Goal: Feedback & Contribution: Contribute content

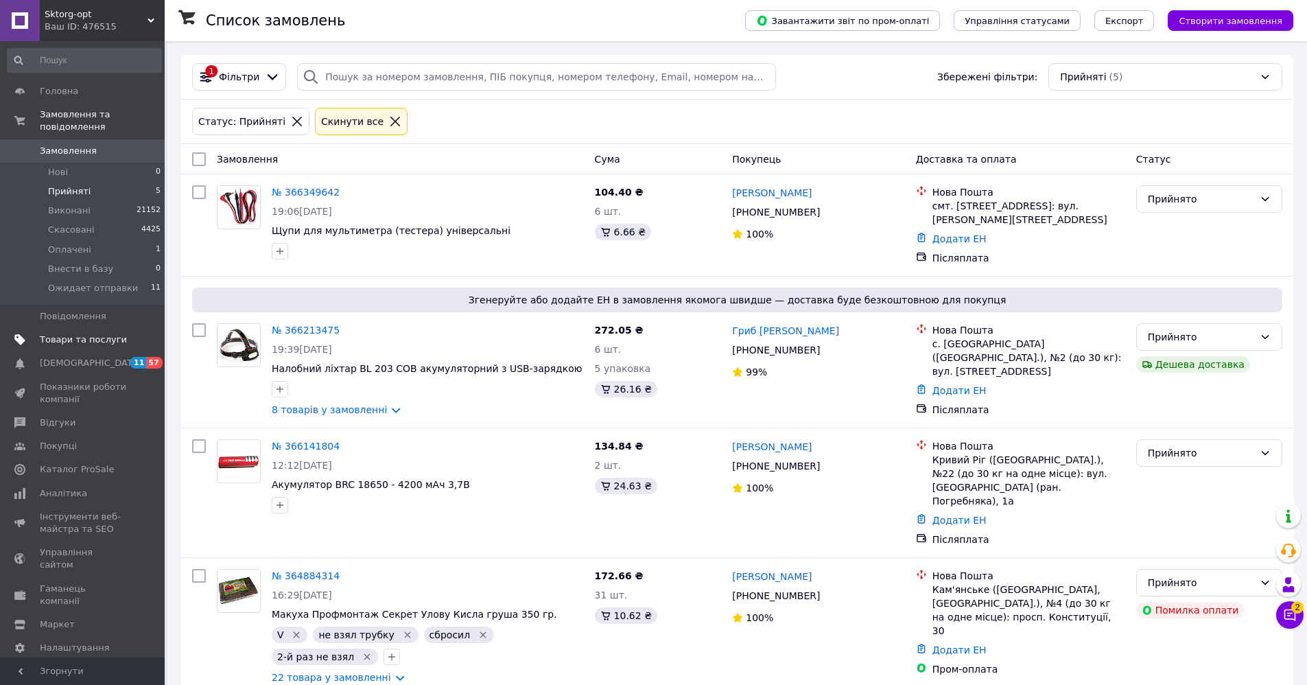
click at [62, 334] on span "Товари та послуги" at bounding box center [83, 340] width 87 height 12
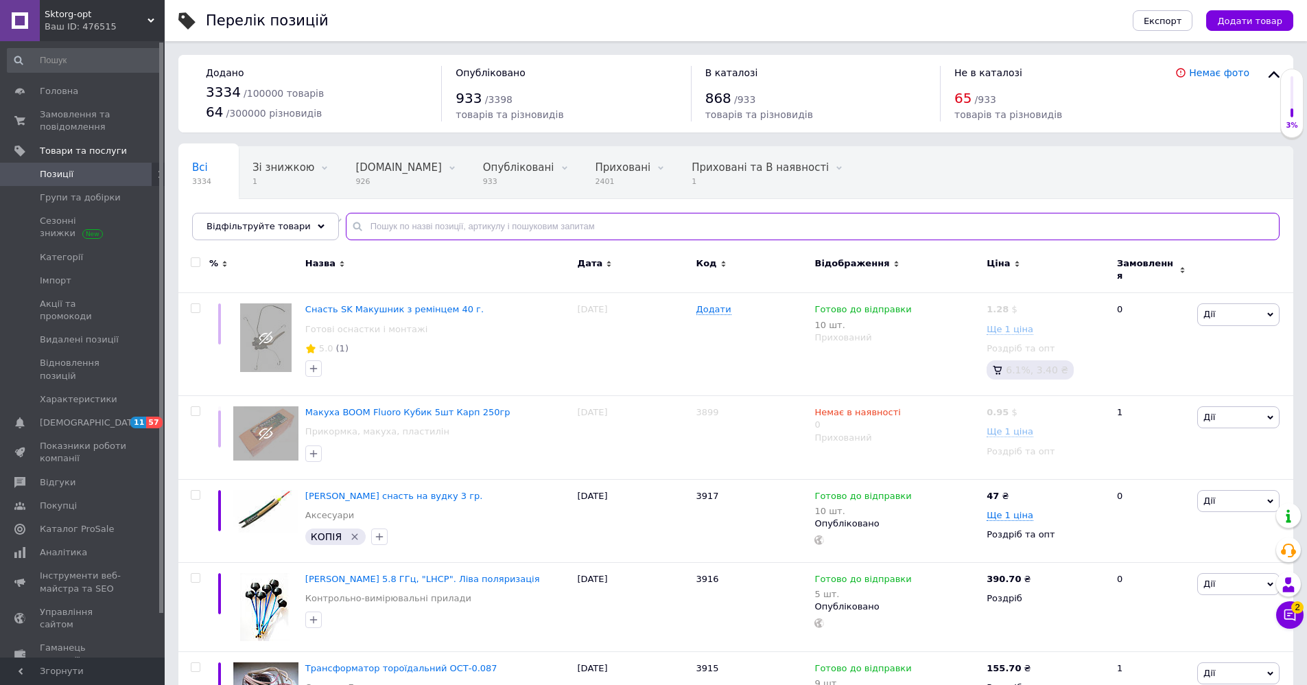
click at [358, 231] on input "text" at bounding box center [813, 226] width 934 height 27
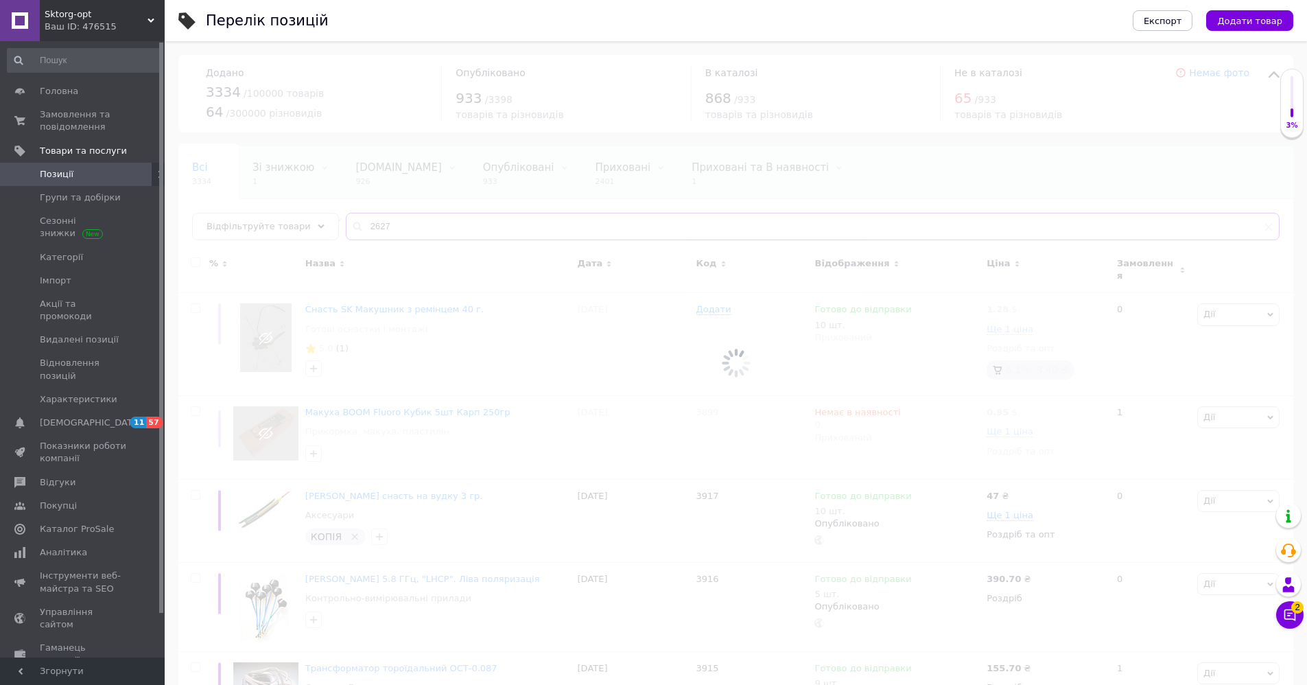
type input "2627"
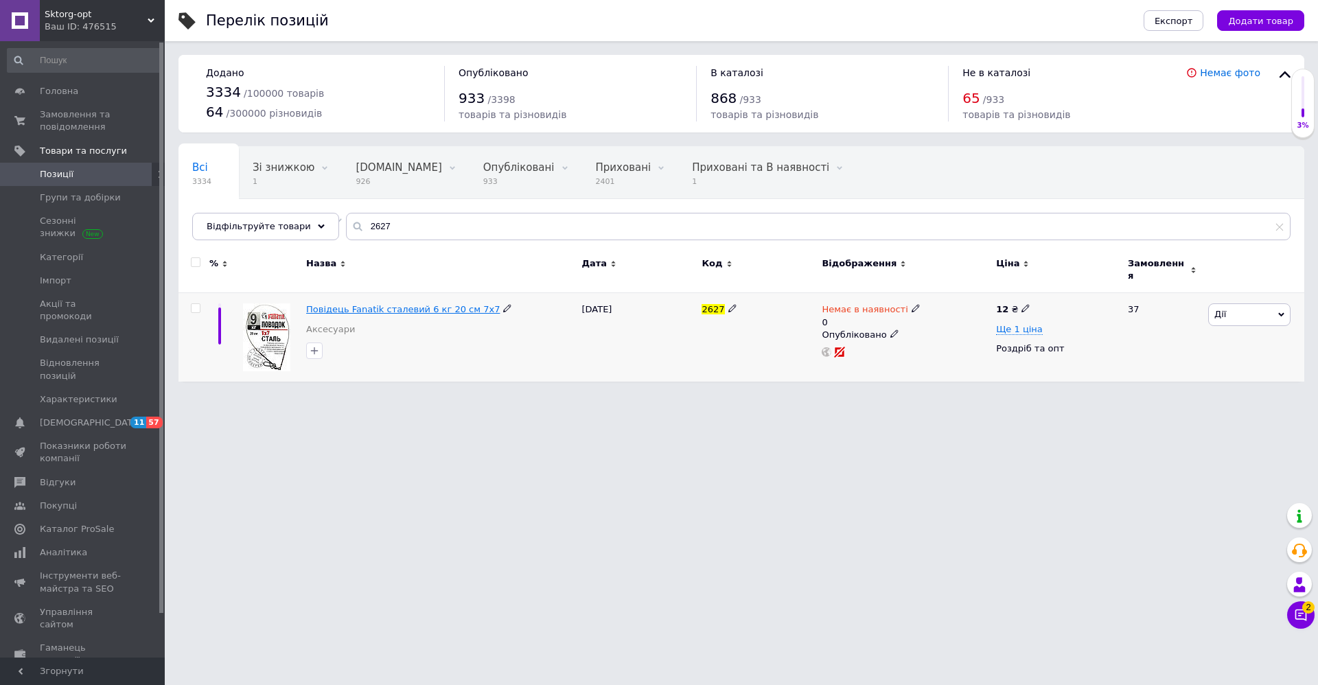
click at [372, 304] on span "Повідець Fanatik сталевий 6 кг 20 см 7х7" at bounding box center [403, 309] width 194 height 10
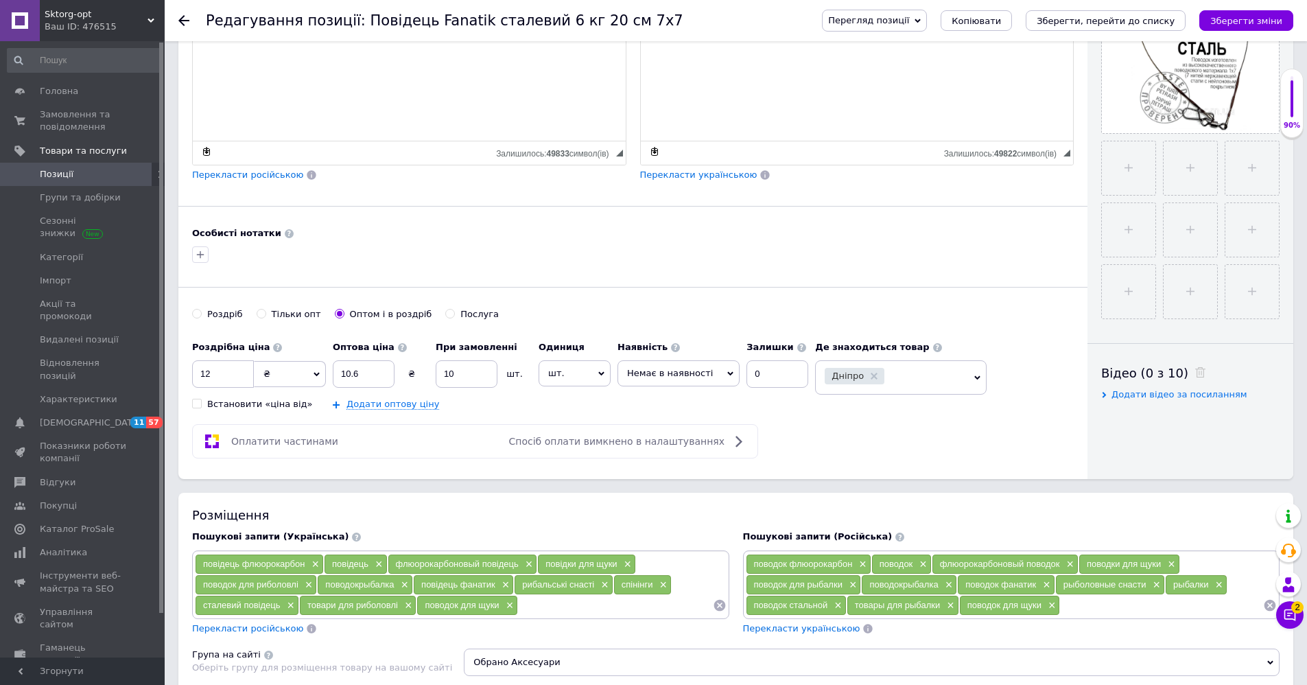
scroll to position [412, 0]
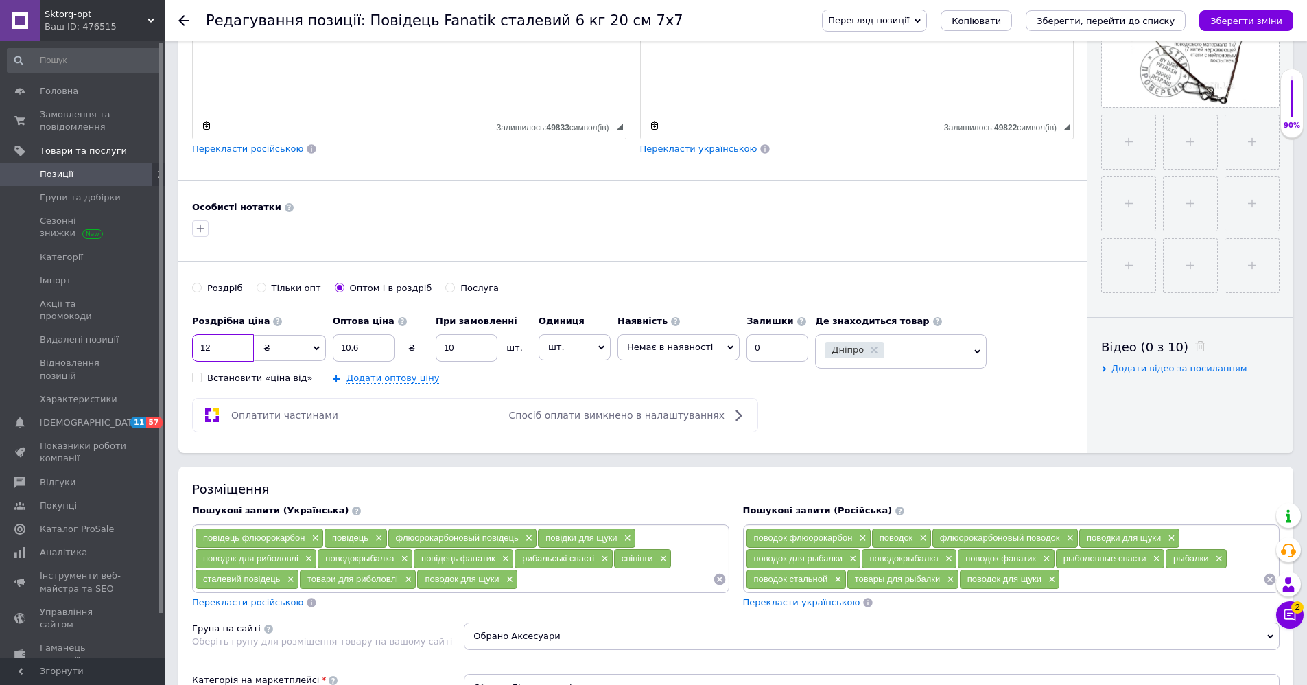
click at [222, 344] on input "12" at bounding box center [223, 347] width 62 height 27
type input "14"
click at [369, 345] on input "10.6" at bounding box center [364, 347] width 62 height 27
type input "11"
click at [1259, 20] on icon "Зберегти зміни" at bounding box center [1247, 21] width 72 height 10
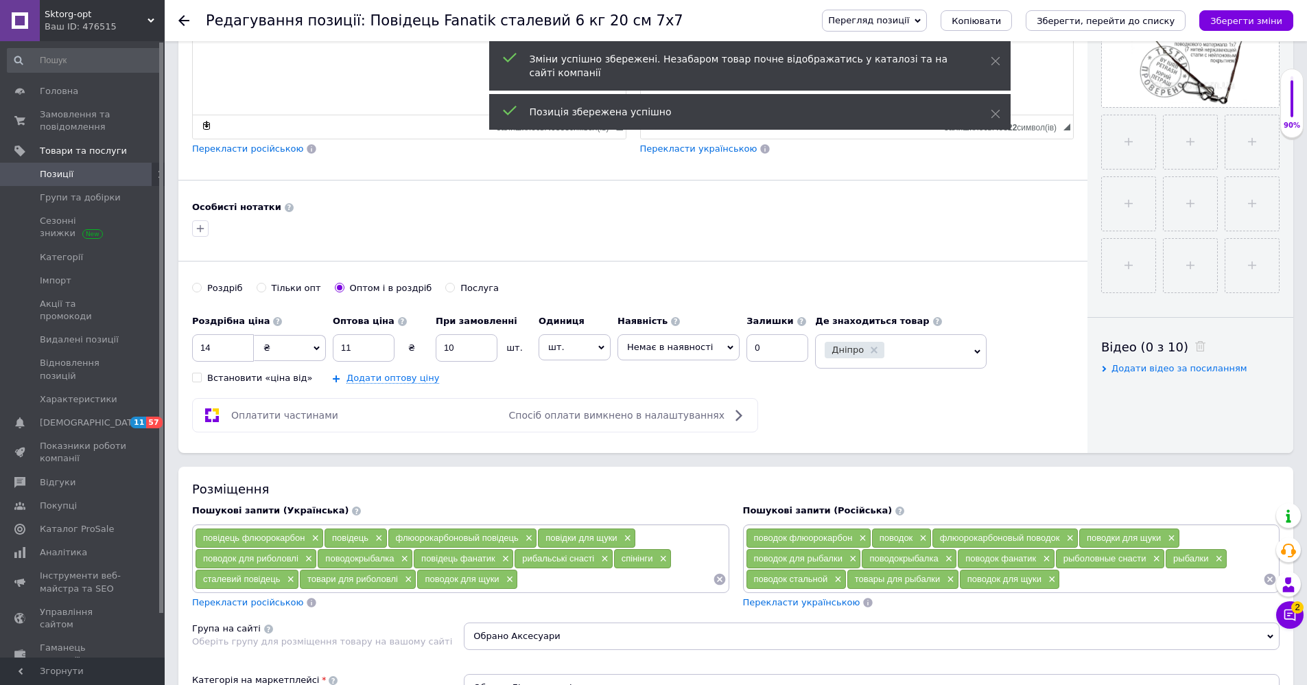
click at [185, 18] on icon at bounding box center [183, 20] width 11 height 11
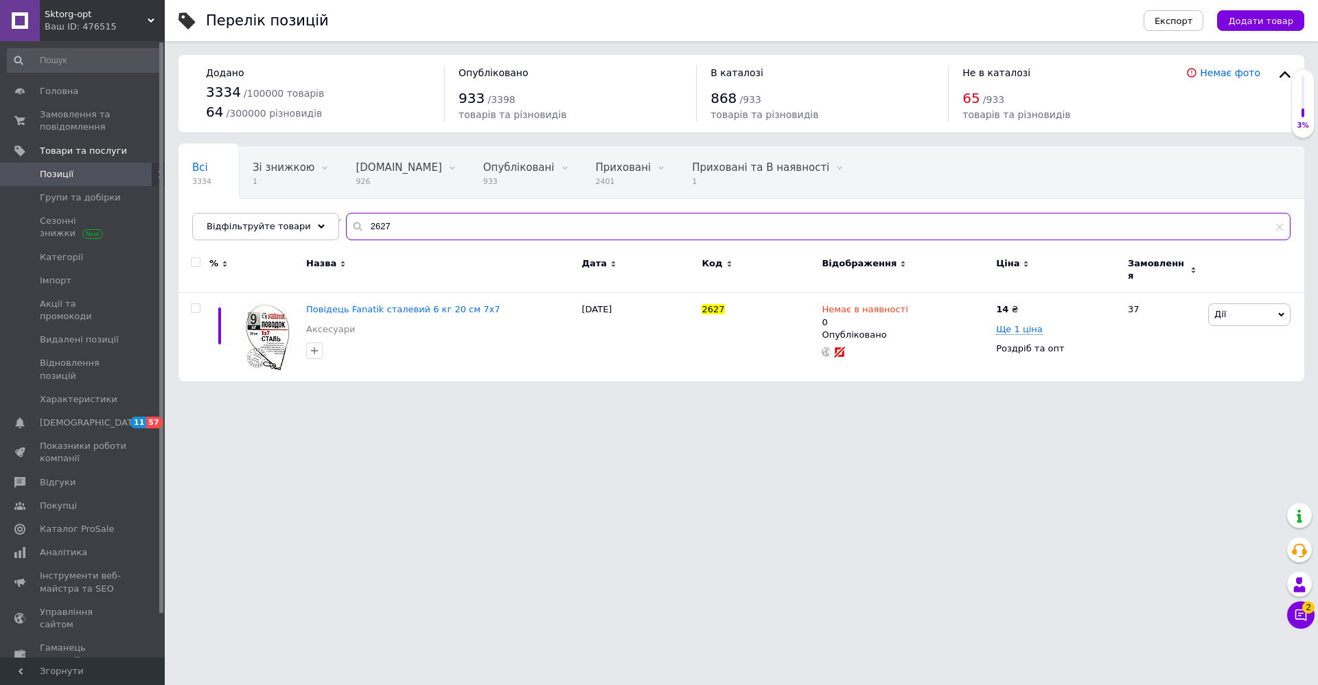
drag, startPoint x: 388, startPoint y: 227, endPoint x: 333, endPoint y: 231, distance: 55.7
click at [346, 229] on div "2627" at bounding box center [818, 226] width 944 height 27
type input "3217"
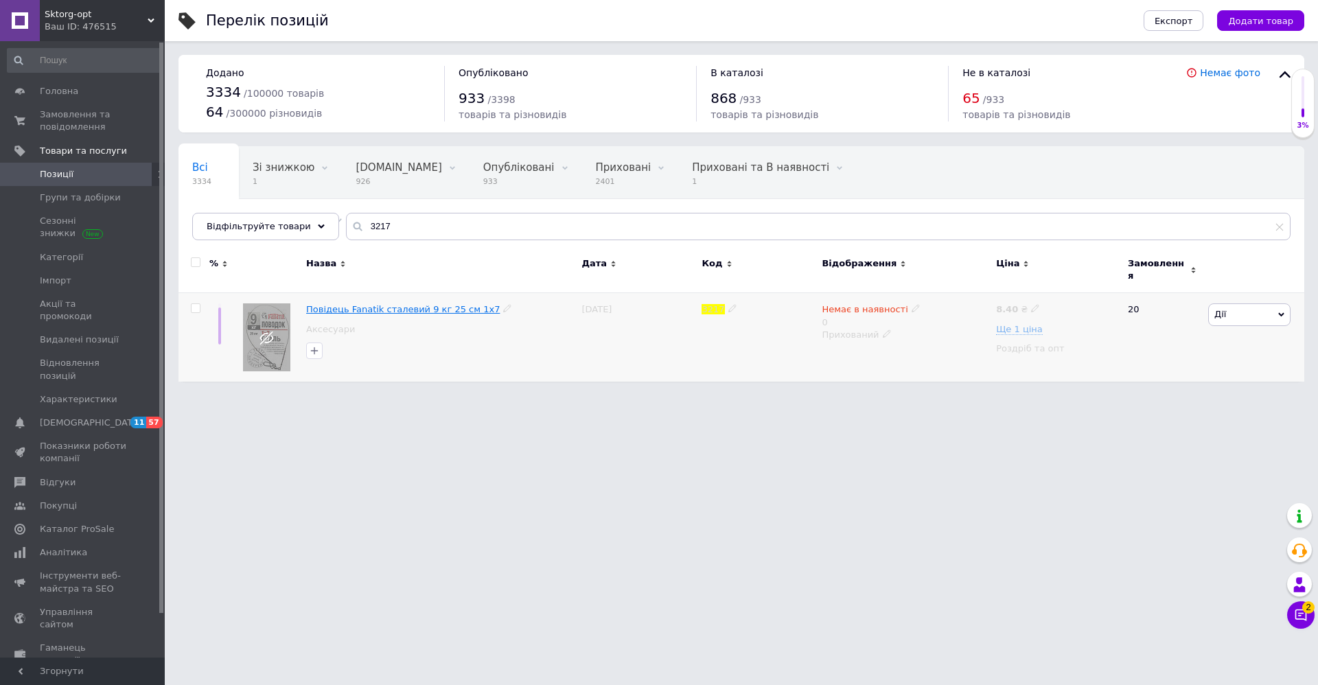
click at [441, 304] on span "Повідець Fanatik сталевий 9 кг 25 см 1х7" at bounding box center [403, 309] width 194 height 10
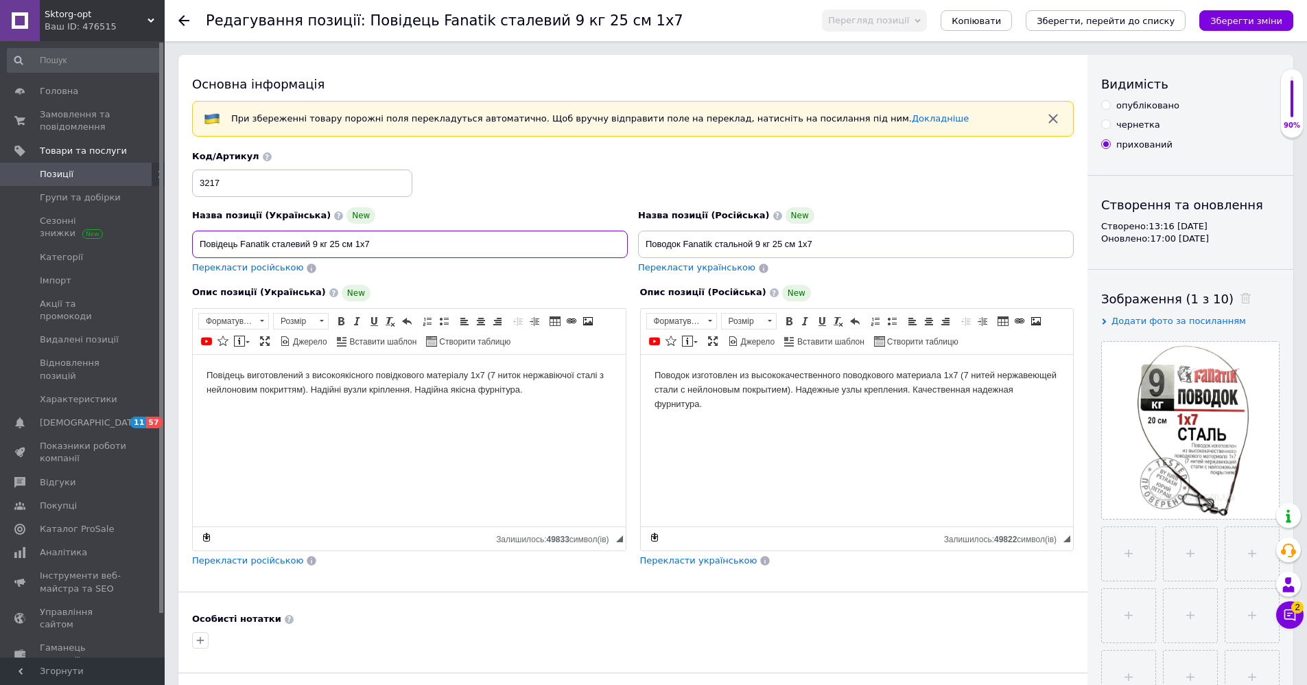
click at [357, 244] on input "Повідець Fanatik сталевий 9 кг 25 см 1х7" at bounding box center [410, 244] width 436 height 27
type input "Повідець Fanatik сталевий 9 кг 25 см 7х7"
click at [795, 242] on input "Поводок Fanatik стальной 9 кг 25 см 1х7" at bounding box center [856, 244] width 436 height 27
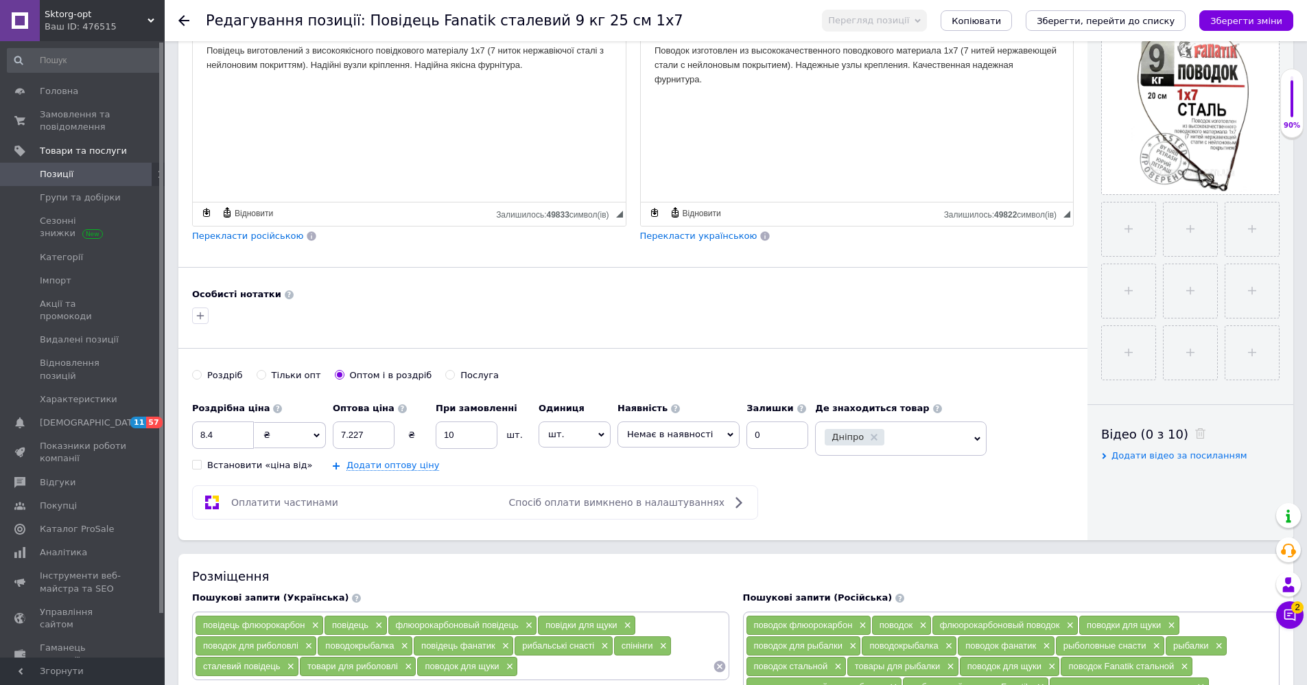
scroll to position [412, 0]
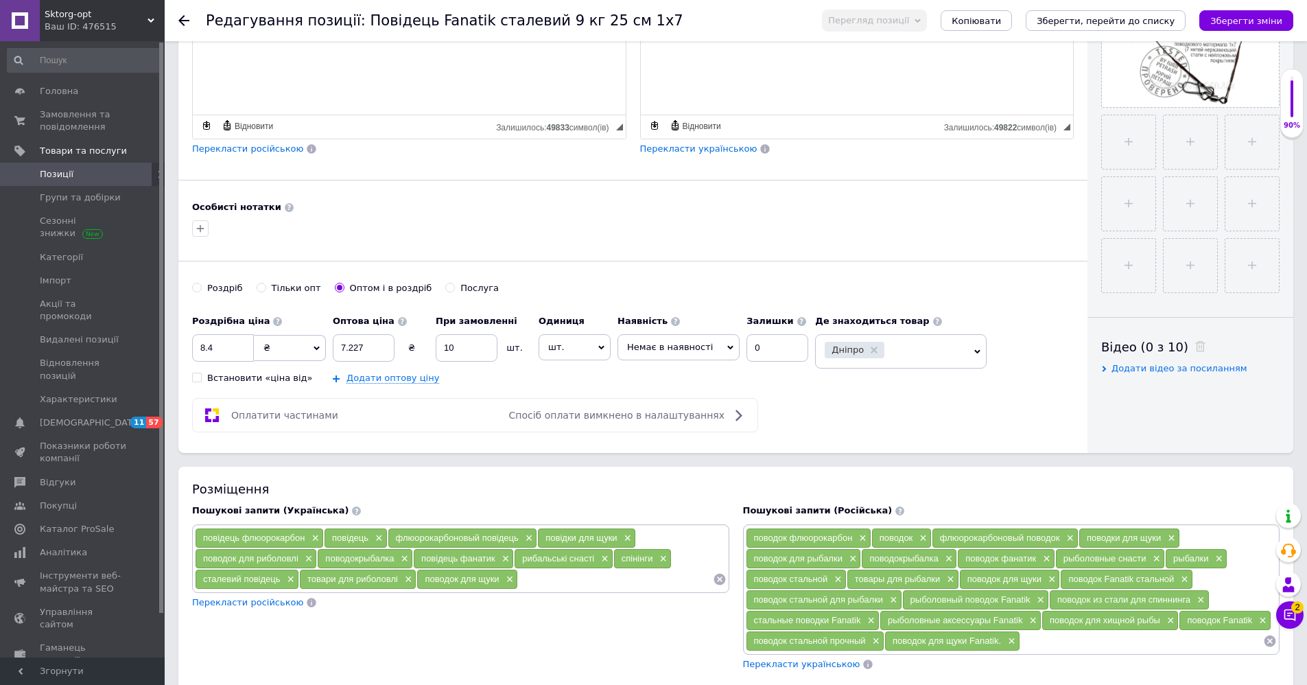
type input "Поводок Fanatik стальной 9 кг 25 см 7х7"
drag, startPoint x: 226, startPoint y: 348, endPoint x: 196, endPoint y: 345, distance: 29.6
click at [196, 345] on input "8.4" at bounding box center [223, 347] width 62 height 27
type input "14"
drag, startPoint x: 361, startPoint y: 344, endPoint x: 332, endPoint y: 344, distance: 28.8
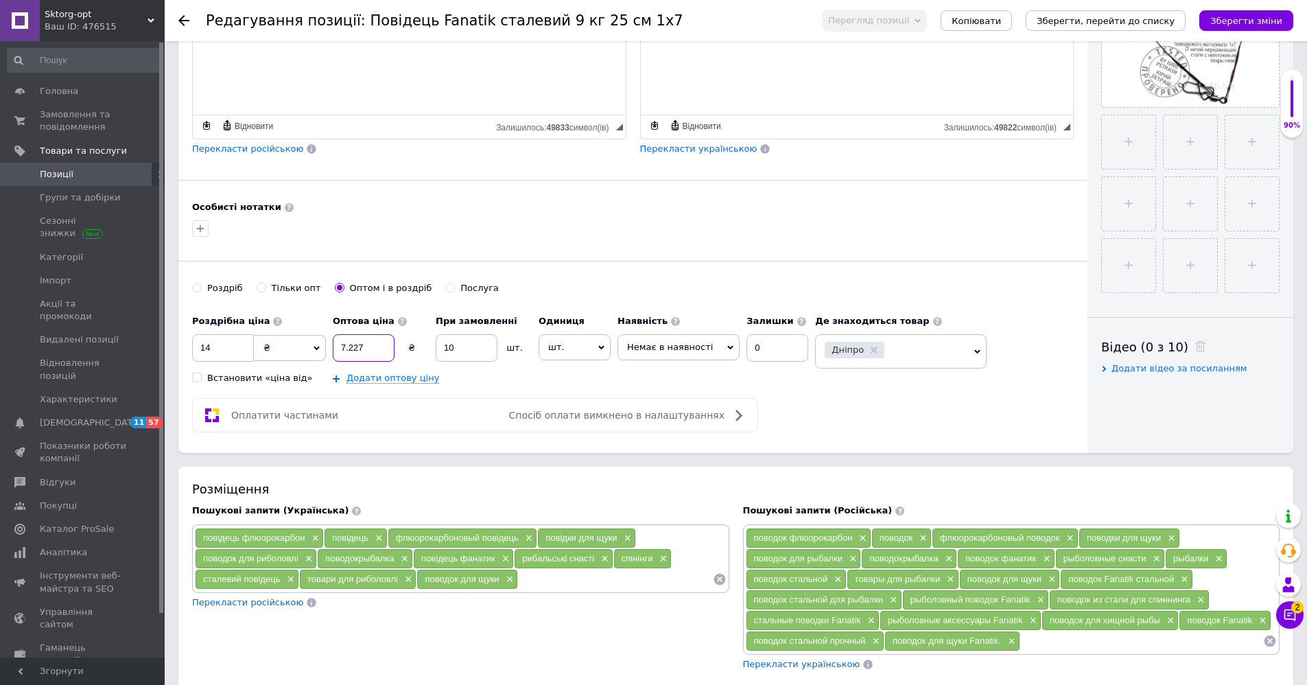
click at [332, 344] on div "Роздрібна ціна 14 ₴ $ EUR CHF GBP ¥ PLN ₸ MDL HUF KGS CNY TRY KRW lei Встановит…" at bounding box center [503, 346] width 623 height 76
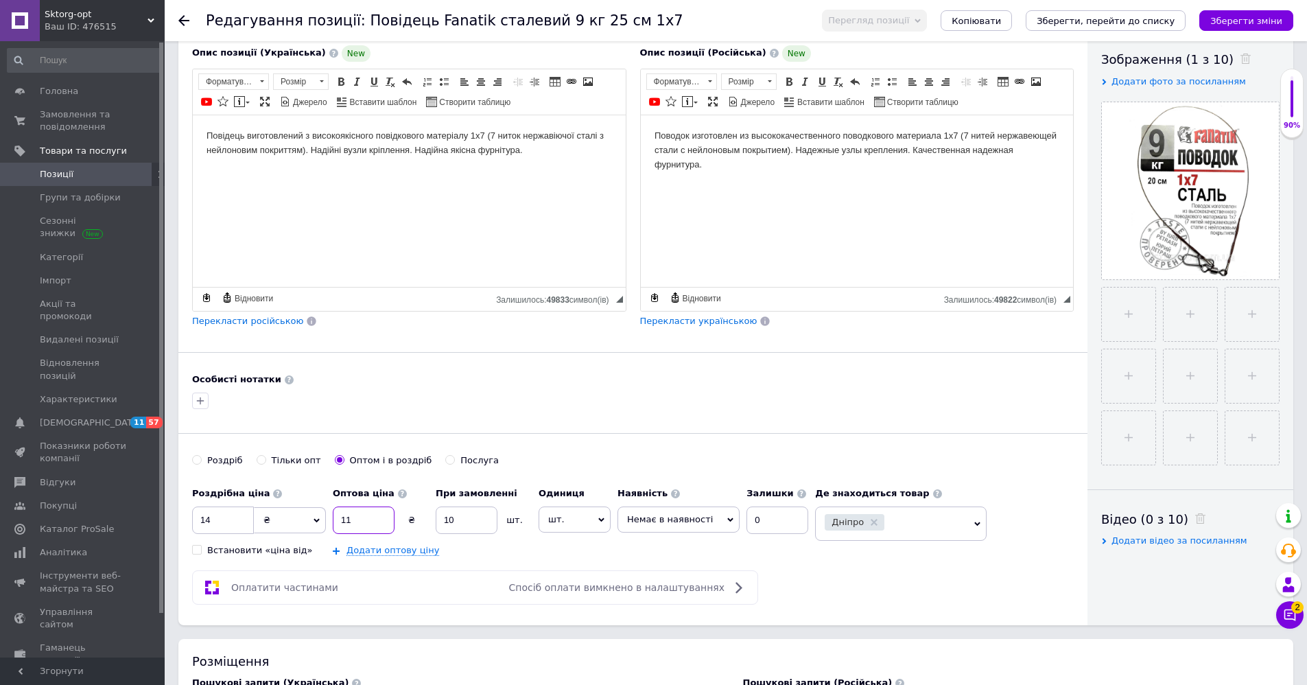
scroll to position [0, 0]
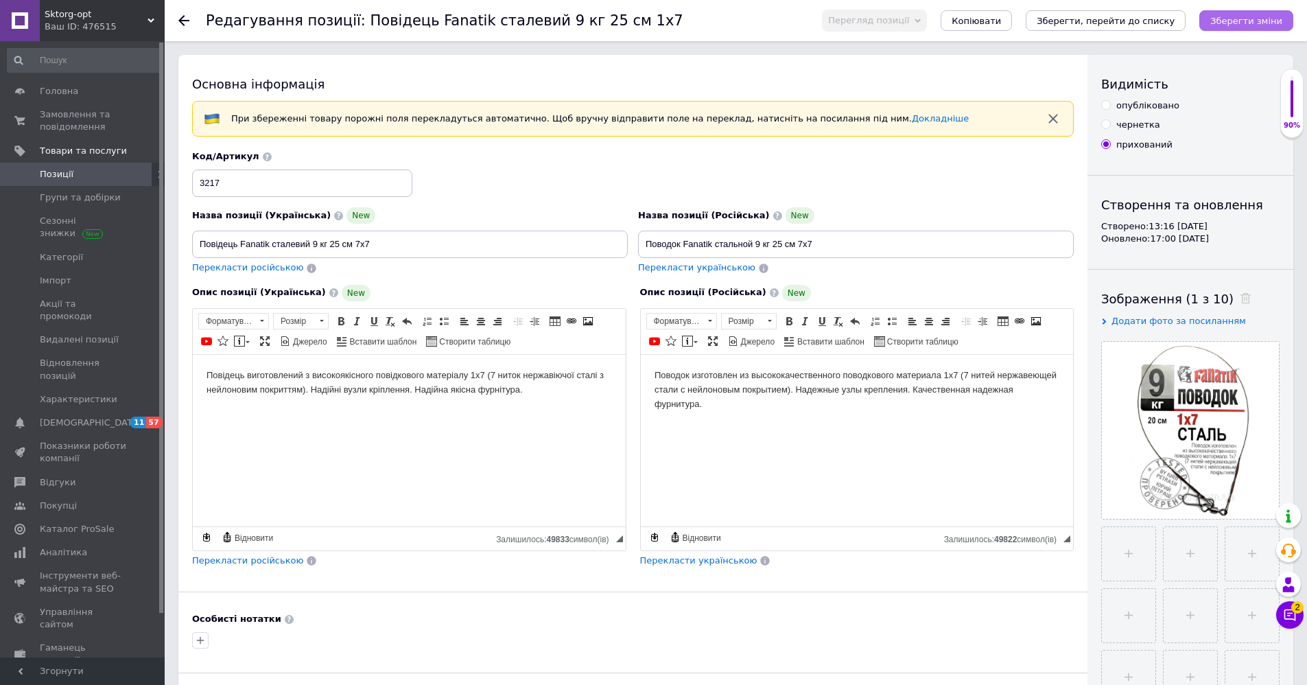
type input "11"
click at [1229, 18] on icon "Зберегти зміни" at bounding box center [1247, 21] width 72 height 10
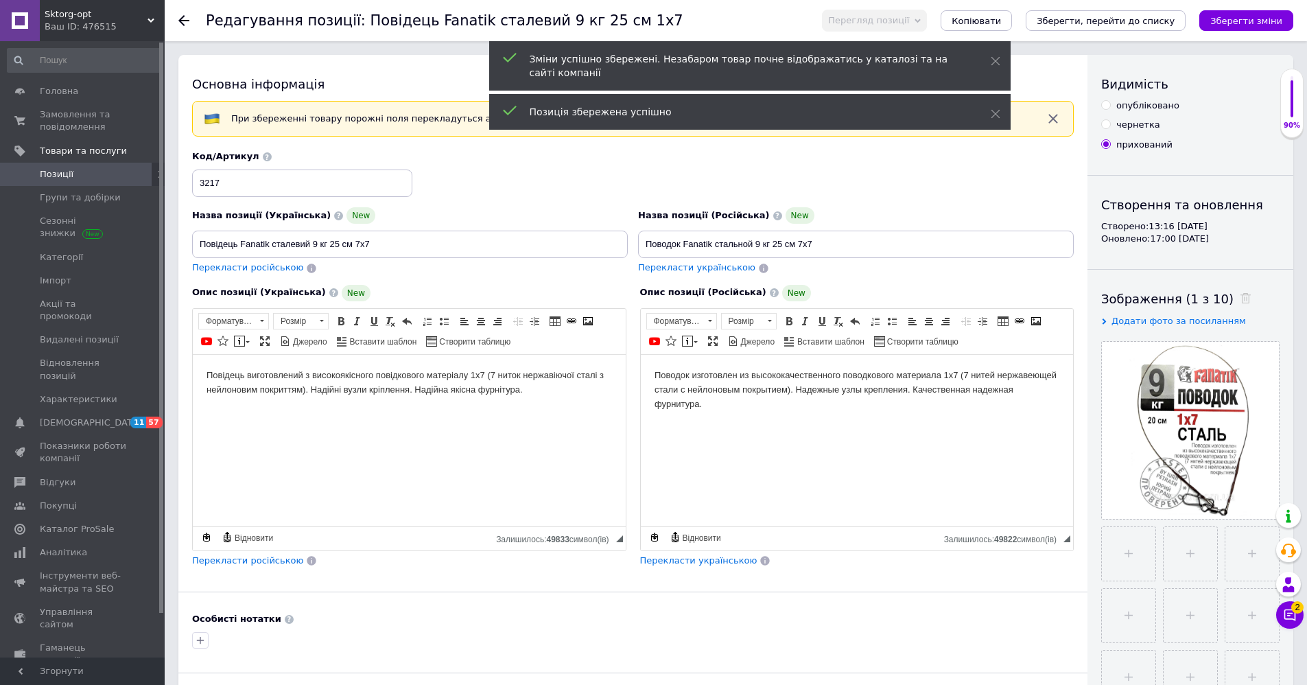
click at [181, 21] on use at bounding box center [183, 20] width 11 height 11
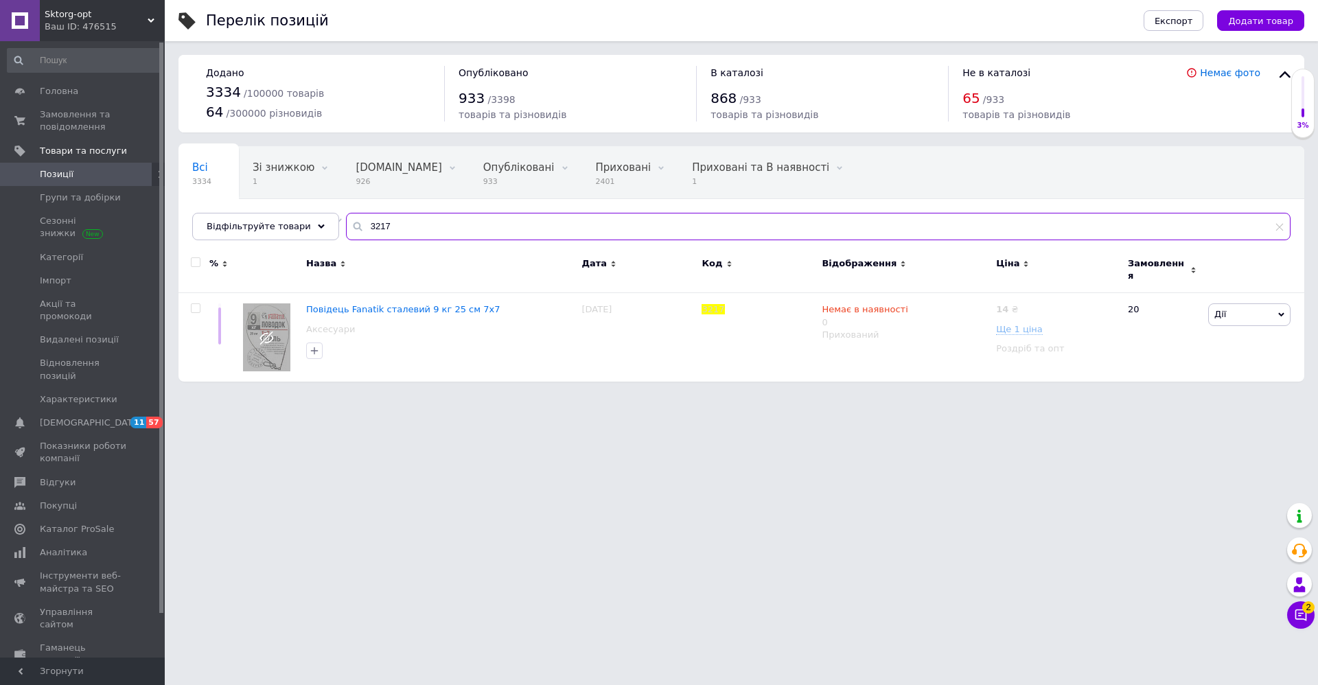
drag, startPoint x: 374, startPoint y: 224, endPoint x: 347, endPoint y: 226, distance: 27.5
click at [347, 226] on div "3217" at bounding box center [818, 226] width 944 height 27
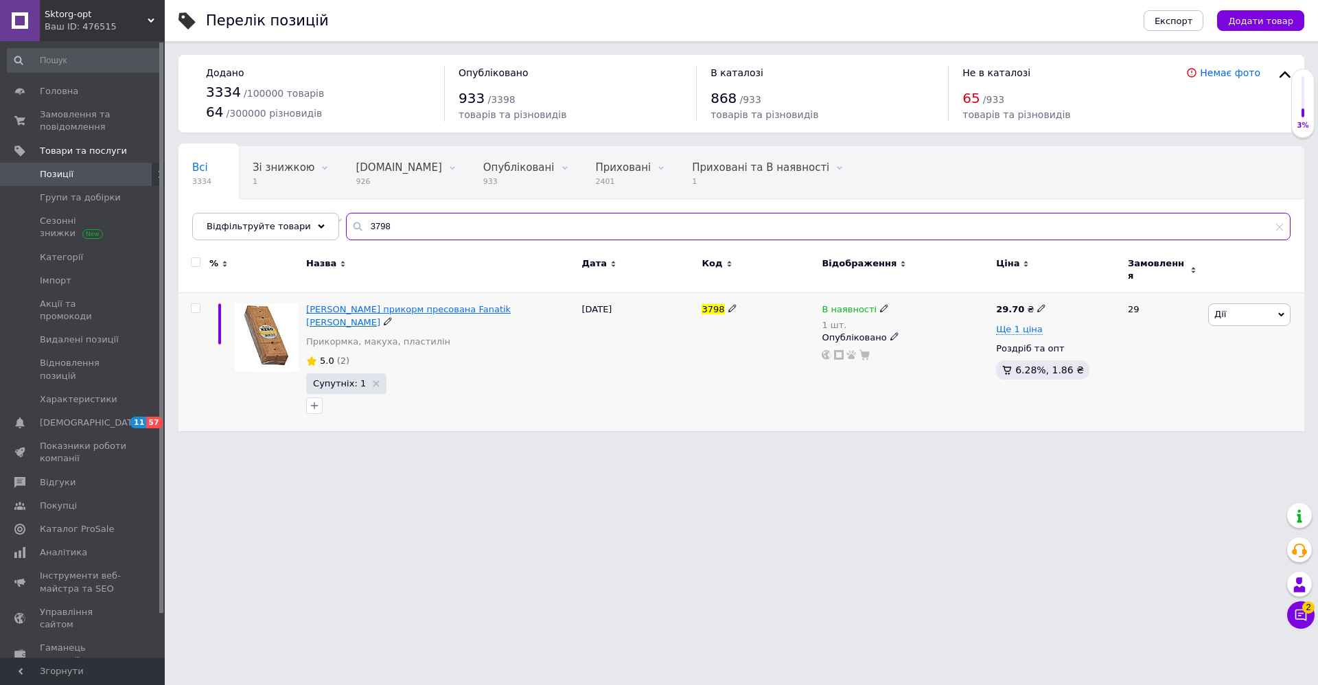
type input "3798"
click at [404, 304] on span "[PERSON_NAME] прикорм пресована Fanatik [PERSON_NAME]" at bounding box center [408, 315] width 205 height 23
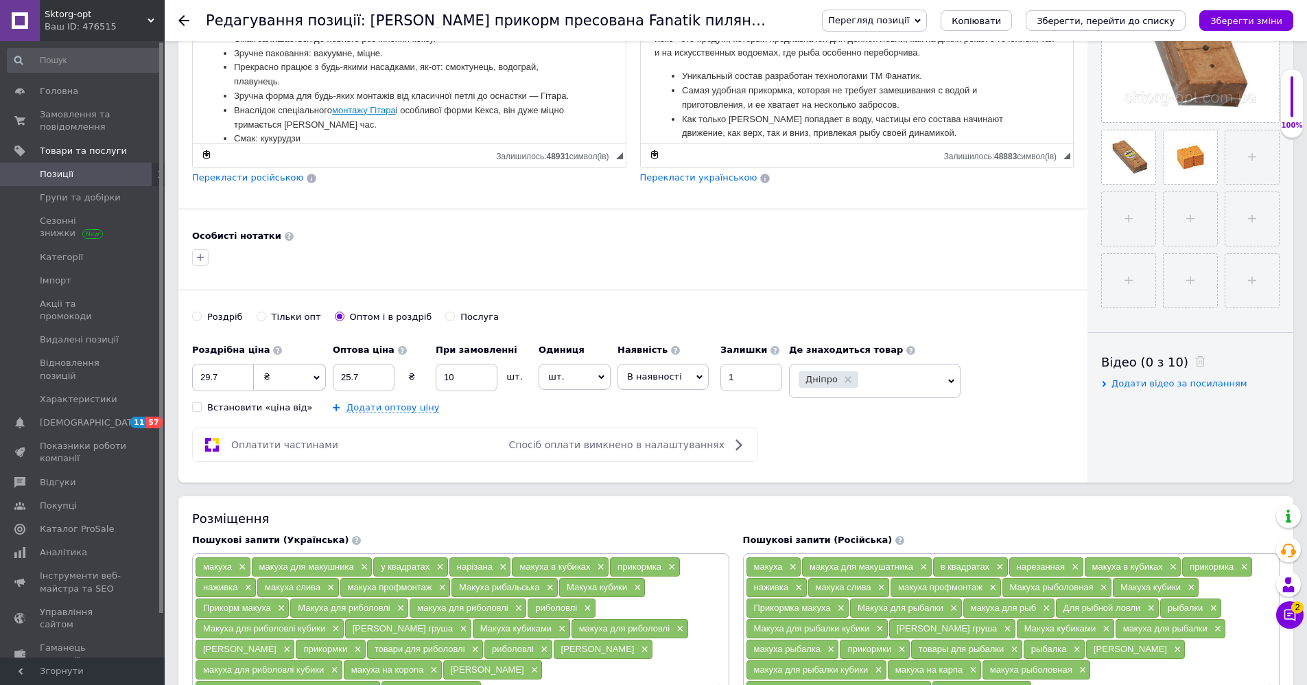
scroll to position [412, 0]
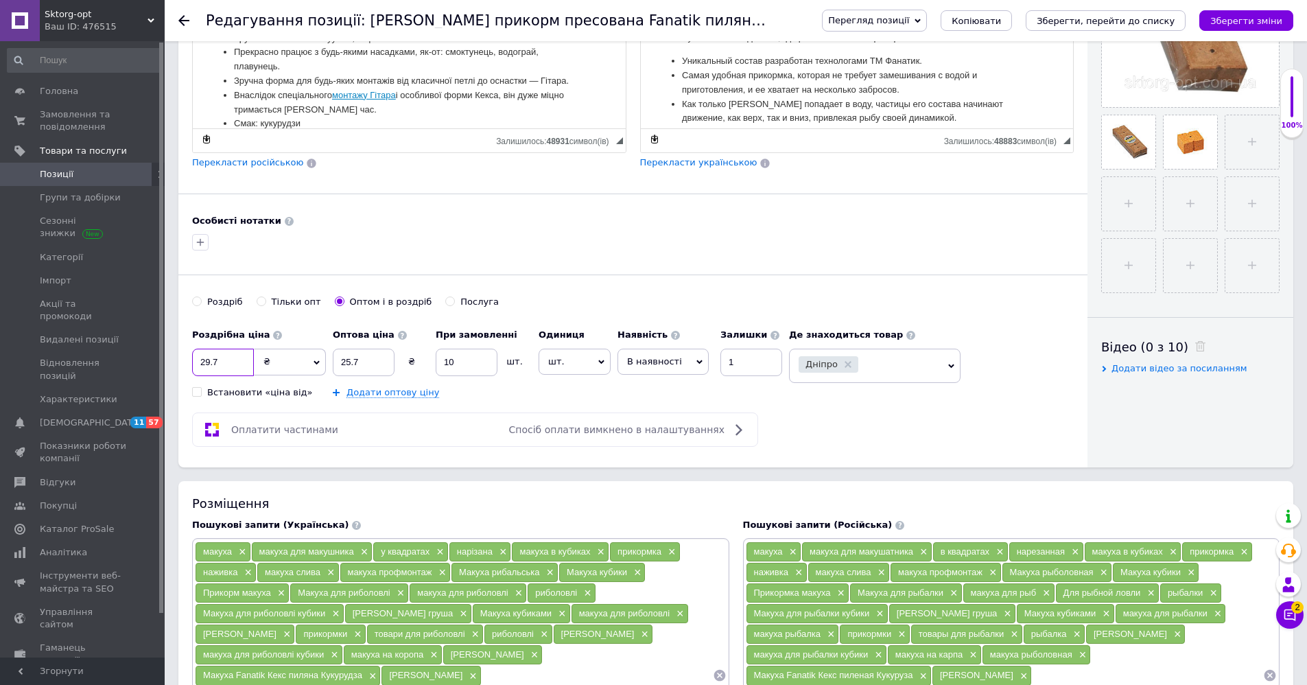
drag, startPoint x: 226, startPoint y: 357, endPoint x: 193, endPoint y: 362, distance: 34.0
click at [193, 362] on input "29.7" at bounding box center [223, 362] width 62 height 27
type input "32"
drag, startPoint x: 370, startPoint y: 357, endPoint x: 325, endPoint y: 357, distance: 44.6
click at [325, 357] on div "Роздрібна ціна 32 ₴ $ EUR CHF GBP ¥ PLN ₸ MDL HUF KGS CNY TRY KRW lei Встановит…" at bounding box center [490, 360] width 597 height 76
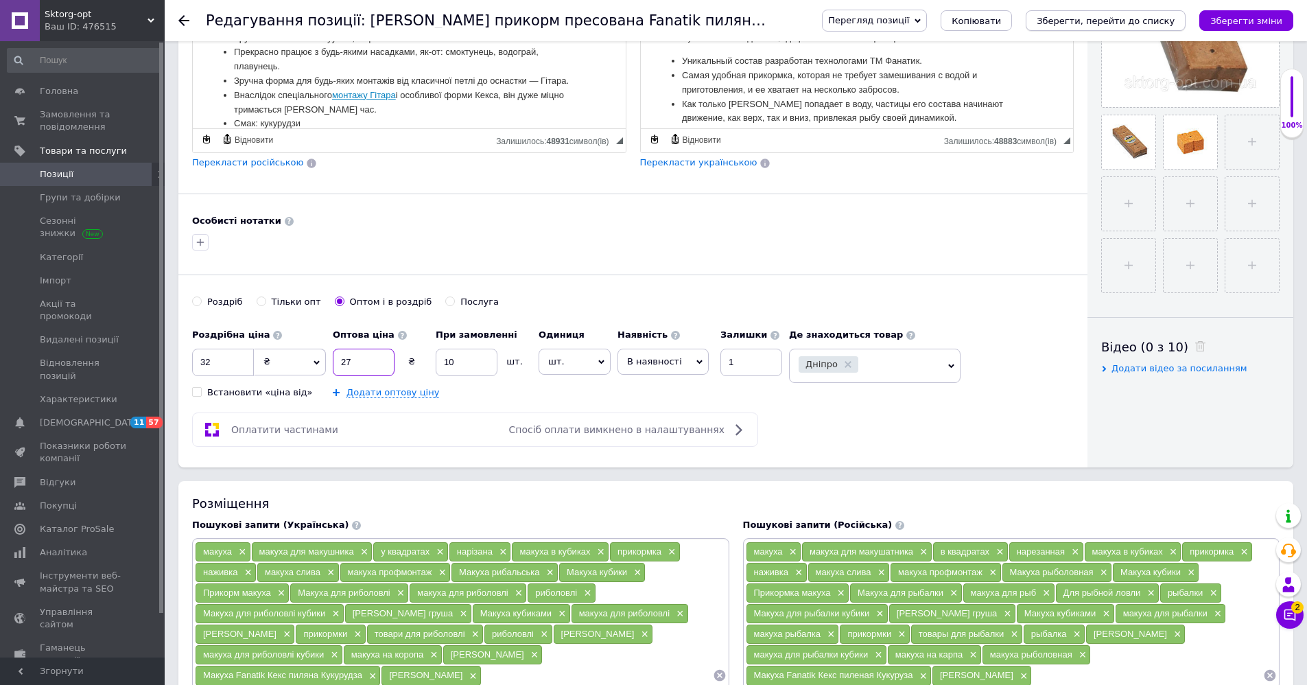
type input "27"
click at [1104, 21] on icon "Зберегти, перейти до списку" at bounding box center [1106, 21] width 138 height 10
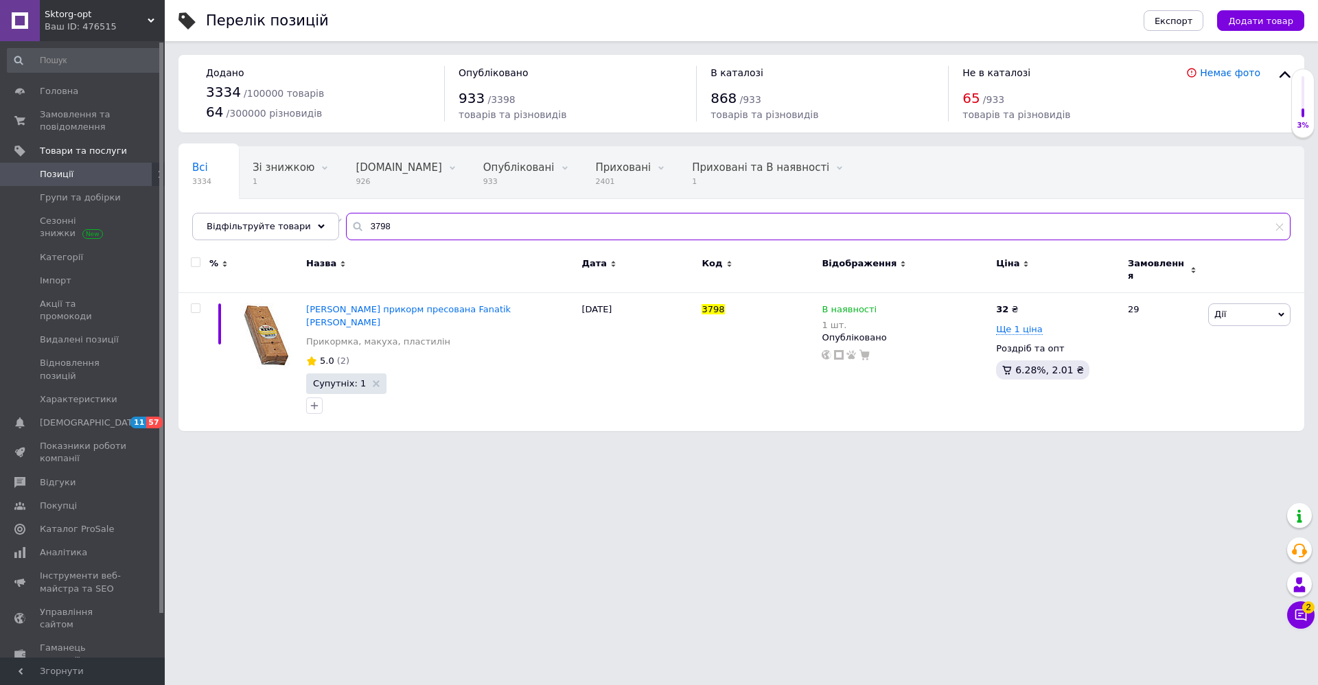
drag, startPoint x: 377, startPoint y: 218, endPoint x: 347, endPoint y: 229, distance: 33.0
click at [347, 229] on div "3798" at bounding box center [818, 226] width 944 height 27
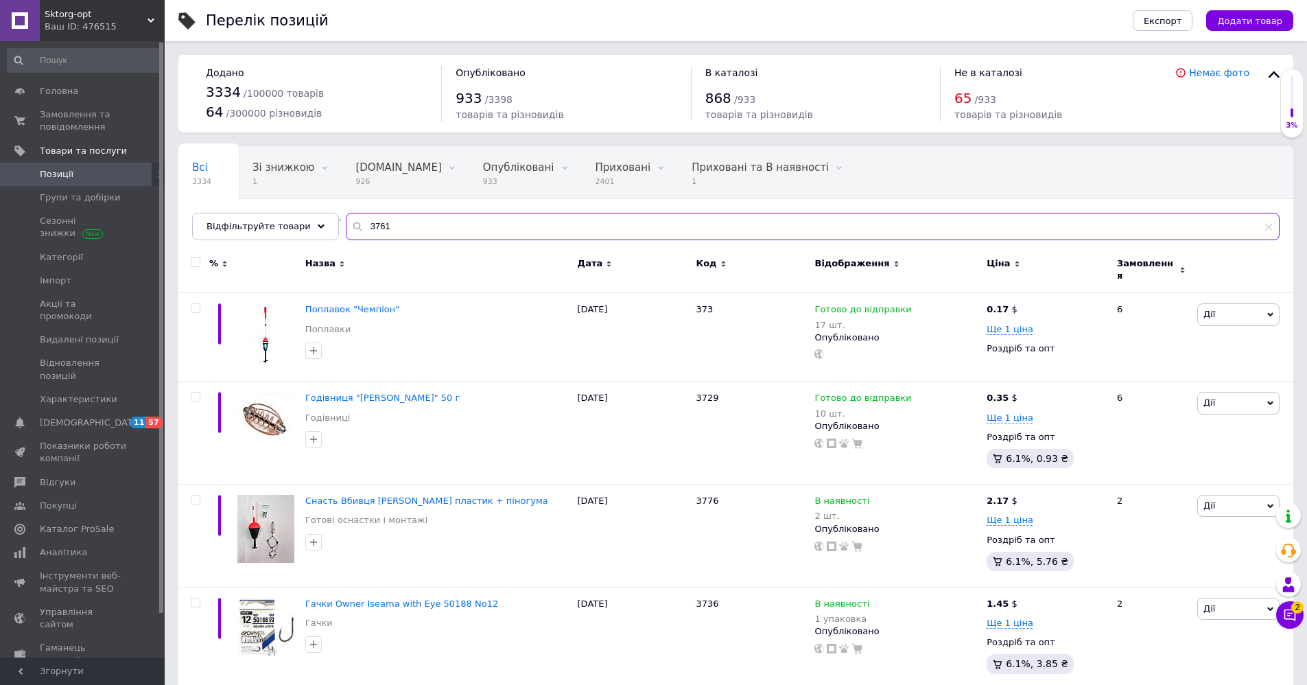
drag, startPoint x: 395, startPoint y: 229, endPoint x: 324, endPoint y: 249, distance: 74.3
click at [329, 240] on div "Всі 3334 Зі знижкою 1 Видалити Редагувати [DOMAIN_NAME] 926 Видалити Редагувати…" at bounding box center [735, 193] width 1115 height 94
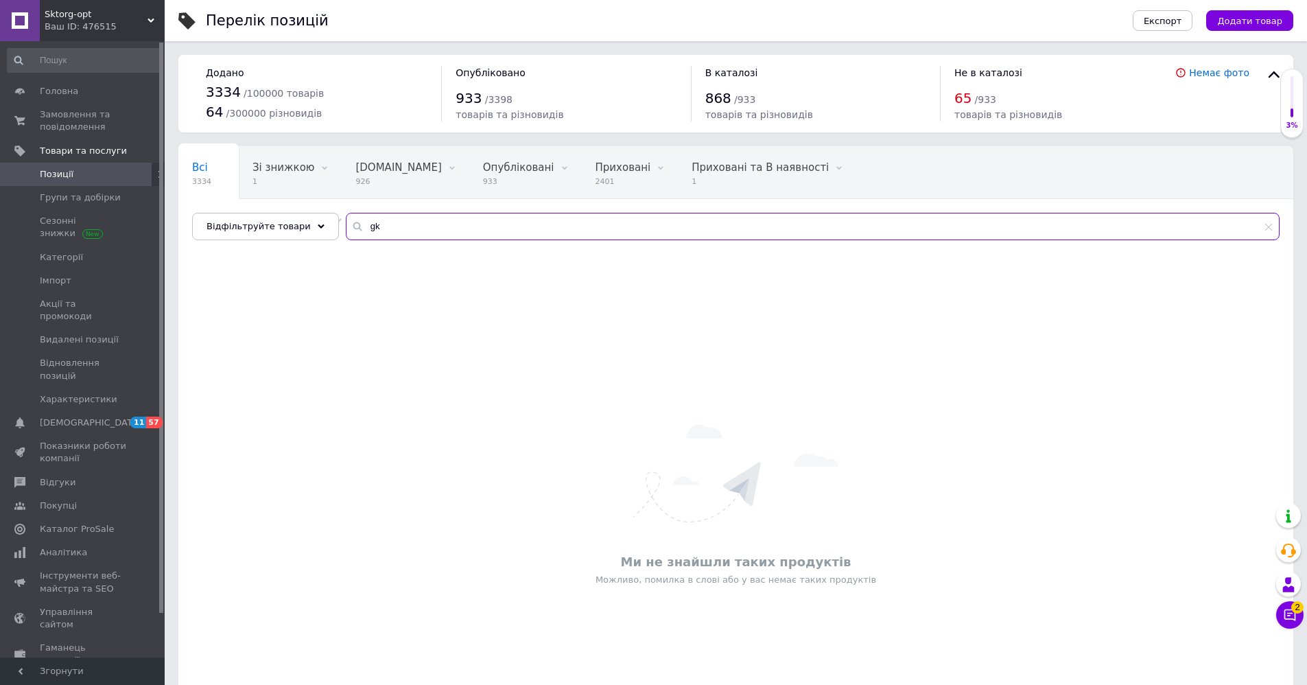
type input "g"
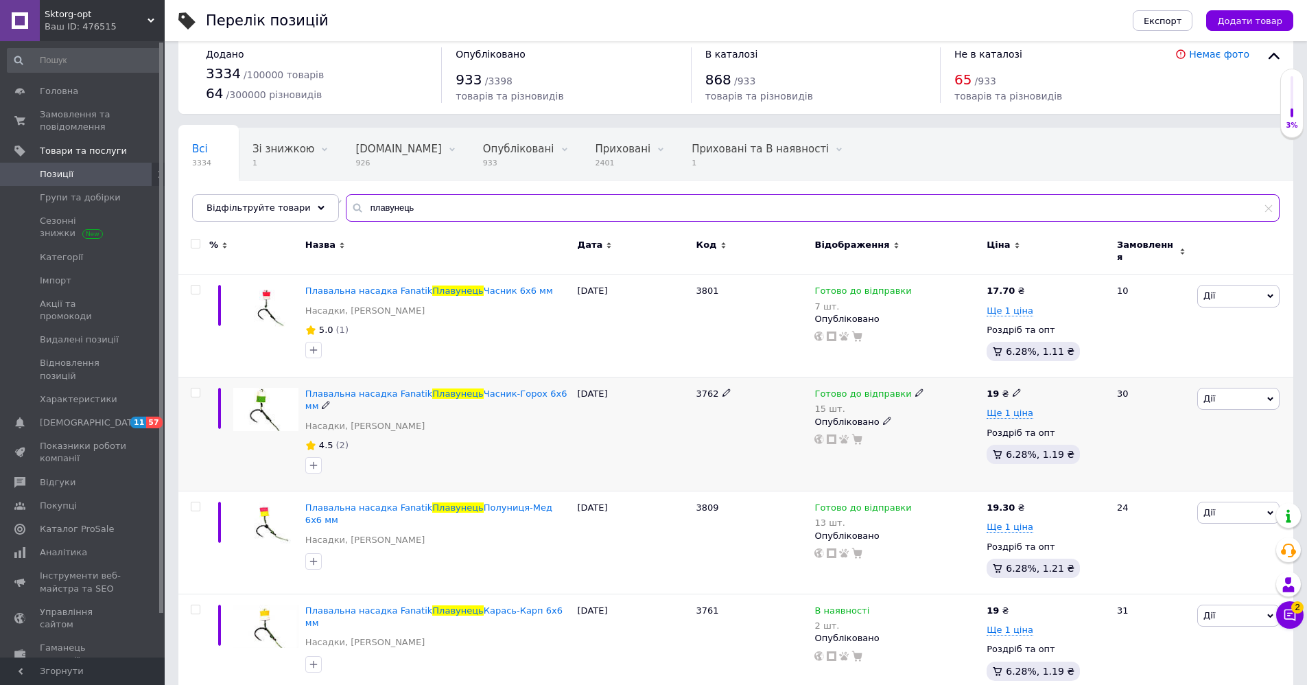
scroll to position [24, 0]
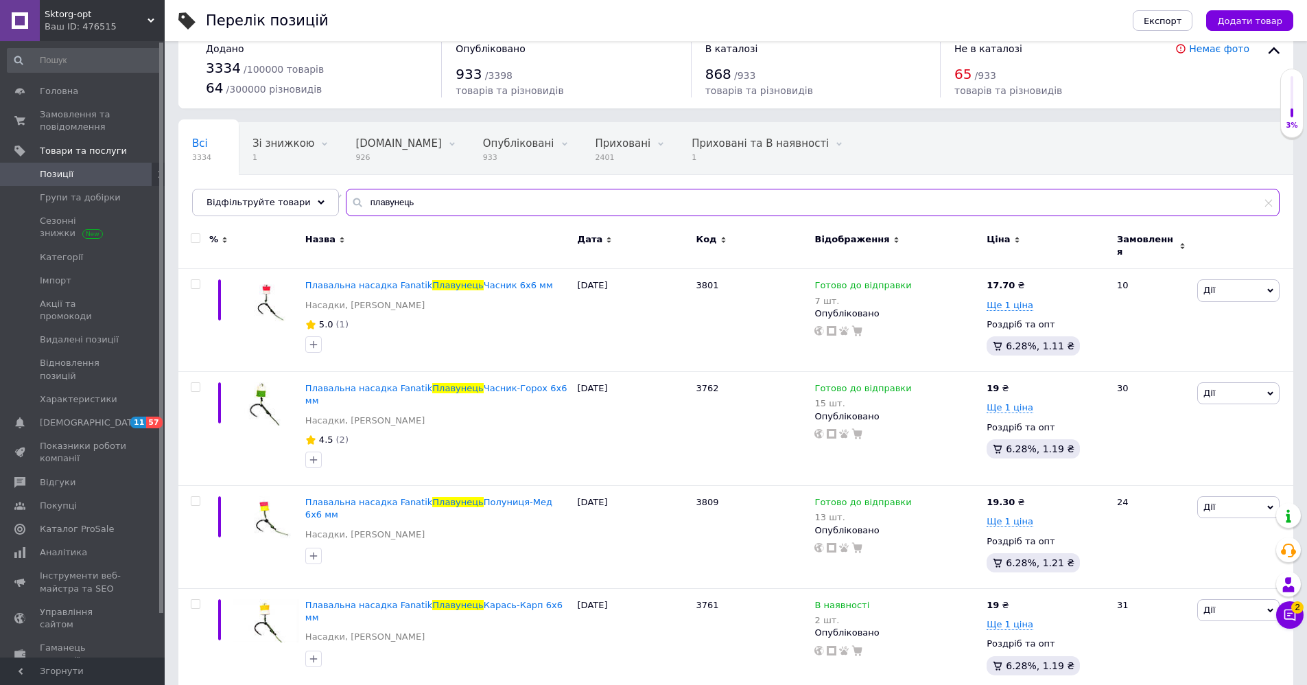
type input "плавунець"
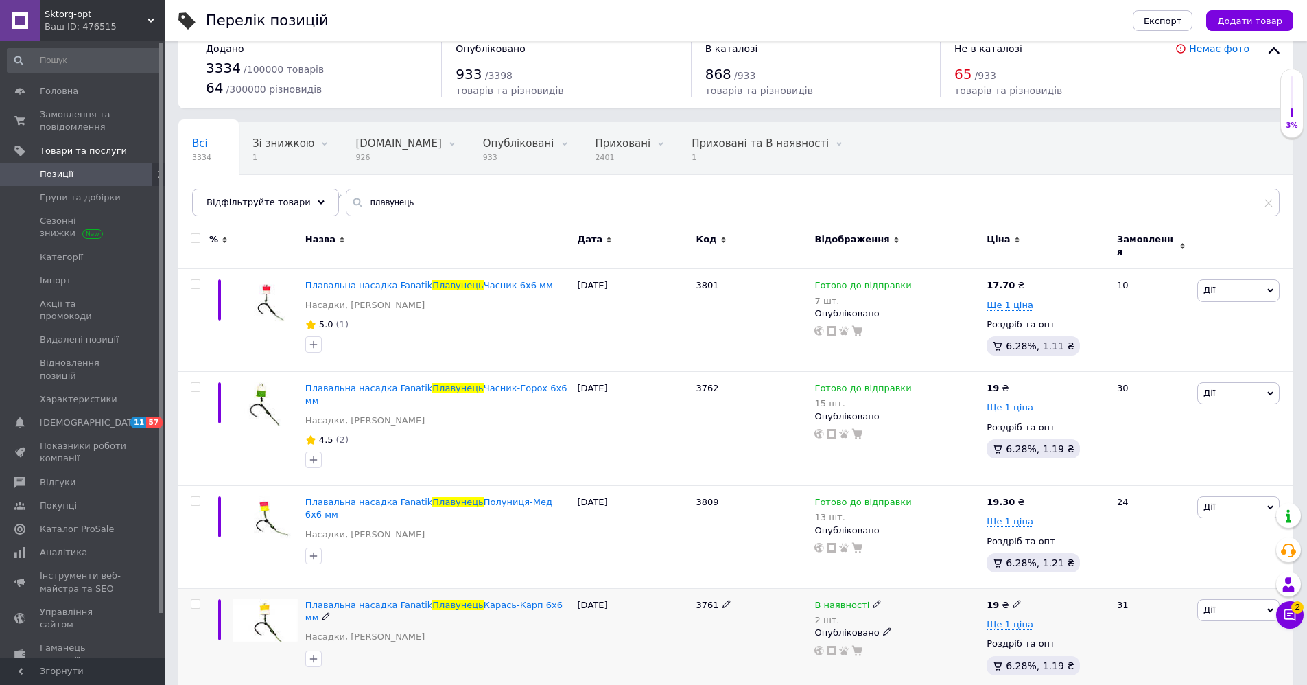
click at [1013, 600] on icon at bounding box center [1017, 604] width 8 height 8
type input "1"
type input "20.1"
click at [1029, 497] on icon at bounding box center [1033, 501] width 8 height 8
drag, startPoint x: 1073, startPoint y: 472, endPoint x: 1038, endPoint y: 471, distance: 35.0
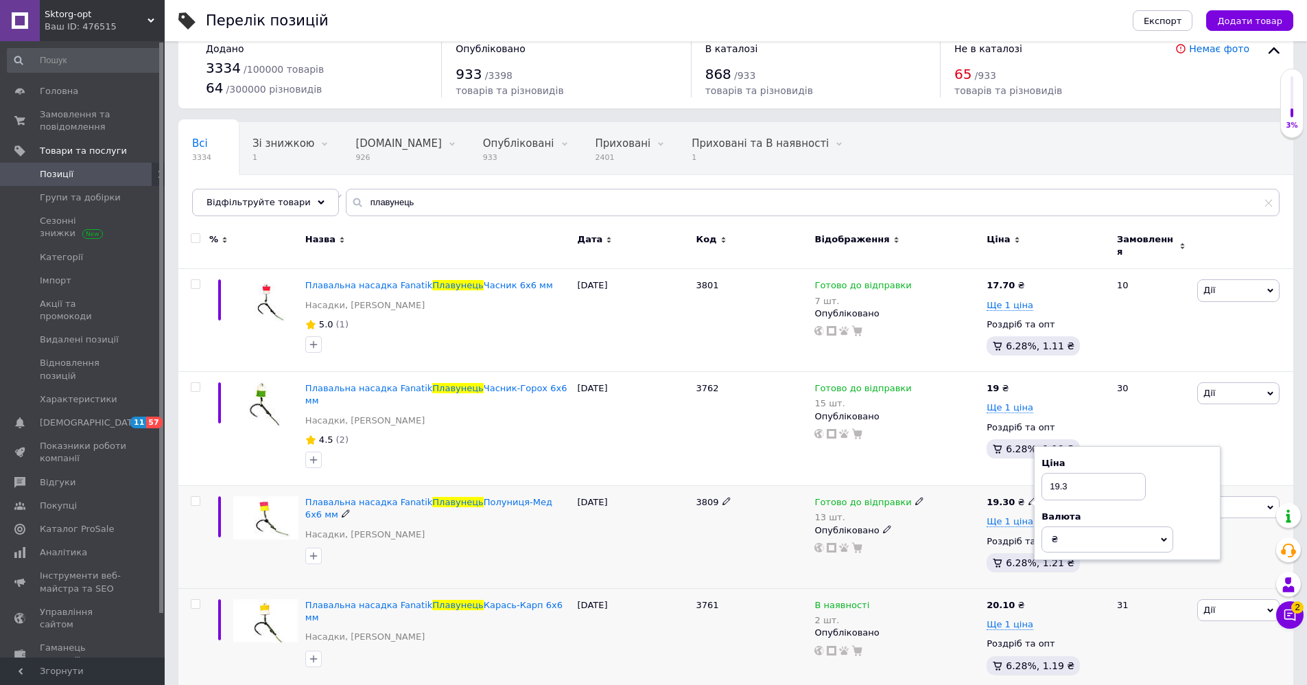
click at [1038, 471] on div "Ціна 19.3 Валюта ₴ $ EUR CHF GBP ¥ PLN ₸ MDL HUF KGS CNY TRY KRW lei" at bounding box center [1127, 503] width 187 height 115
type input "20.1"
click at [1016, 383] on icon at bounding box center [1017, 387] width 8 height 8
drag, startPoint x: 1065, startPoint y: 365, endPoint x: 1028, endPoint y: 360, distance: 36.7
click at [1028, 360] on div "Ціна 19 Валюта ₴ $ EUR CHF GBP ¥ PLN ₸ MDL HUF KGS CNY TRY KRW lei" at bounding box center [1115, 389] width 187 height 115
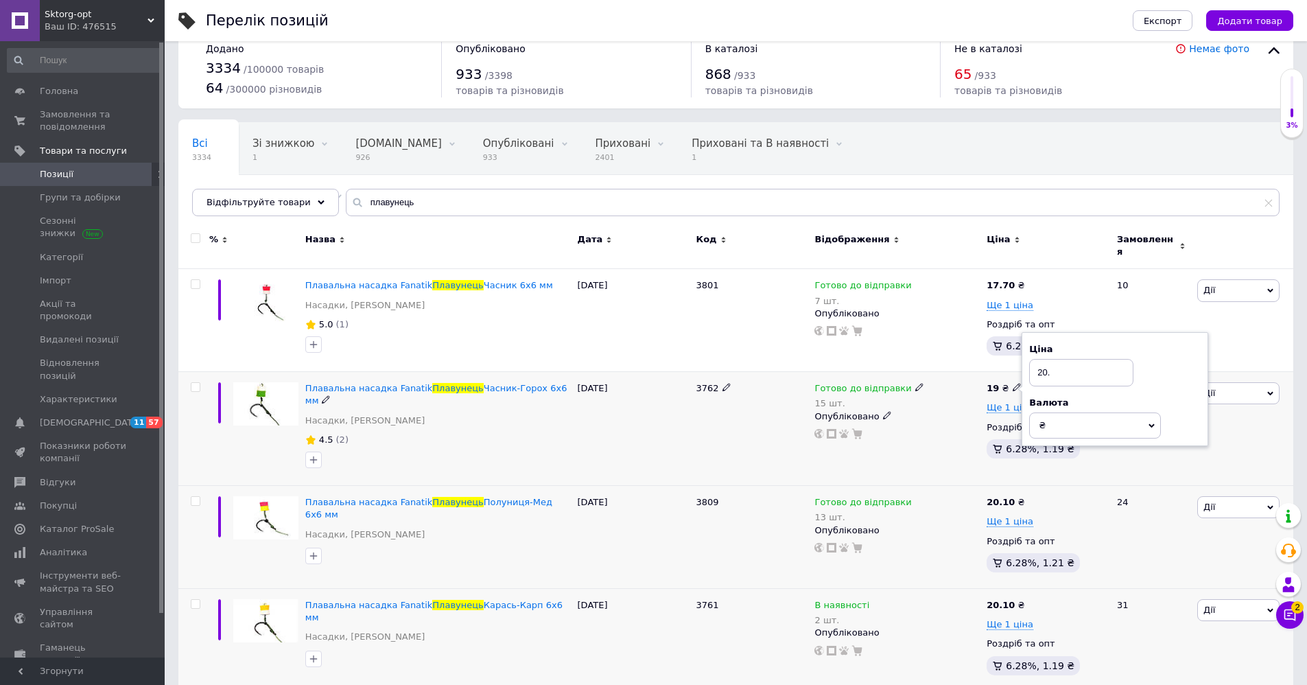
type input "20.1"
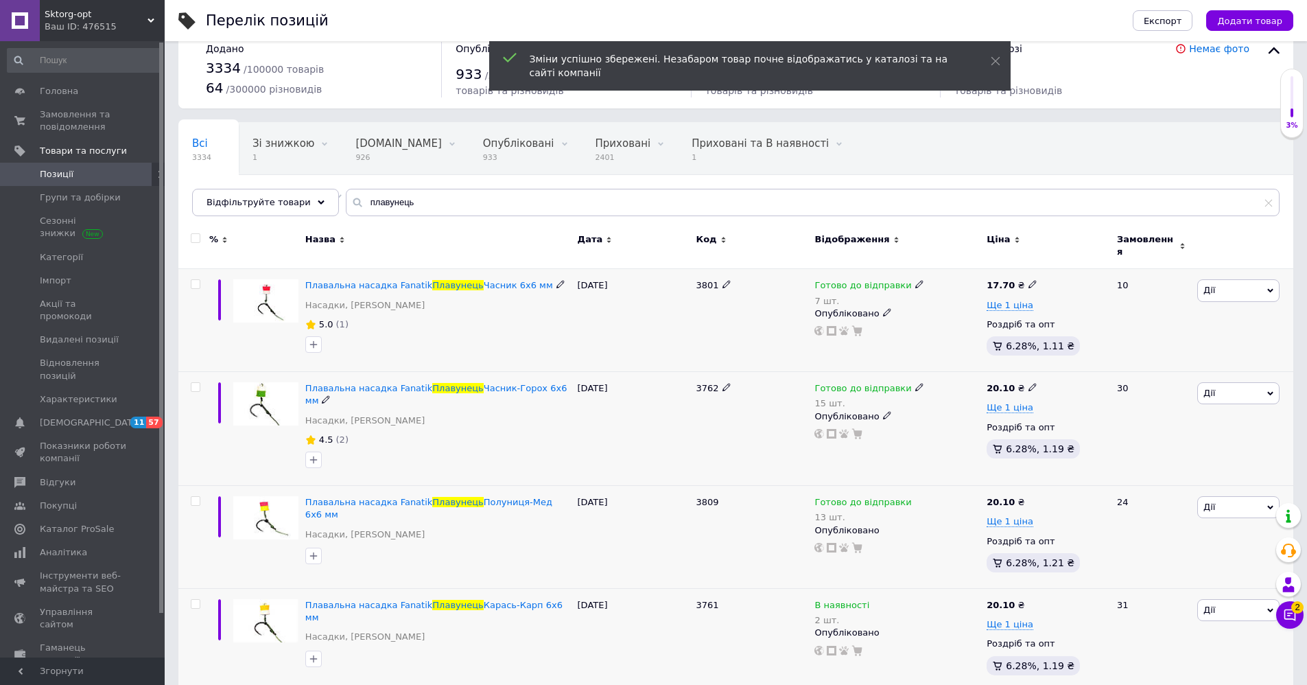
click at [1029, 281] on use at bounding box center [1033, 285] width 8 height 8
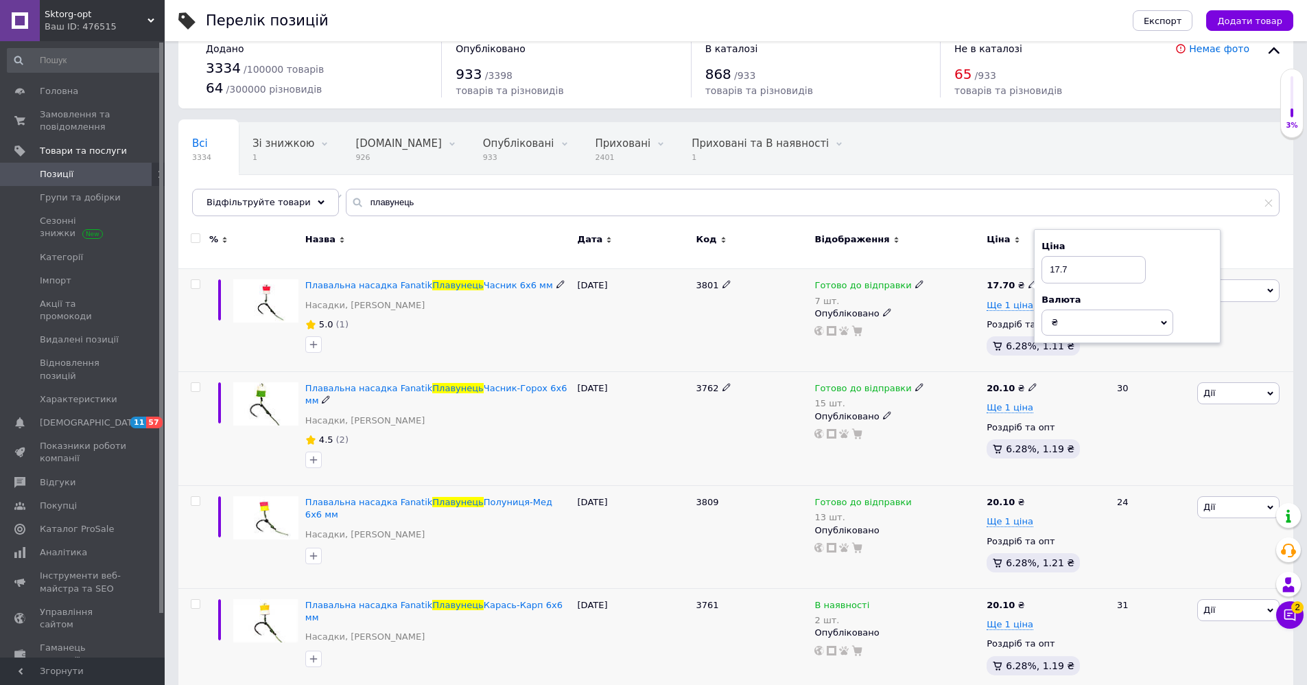
drag, startPoint x: 1070, startPoint y: 257, endPoint x: 1035, endPoint y: 257, distance: 35.0
click at [1035, 257] on div "Ціна 17.7 Валюта ₴ $ EUR CHF GBP ¥ PLN ₸ MDL HUF KGS CNY TRY KRW lei" at bounding box center [1127, 286] width 187 height 115
type input "20.1"
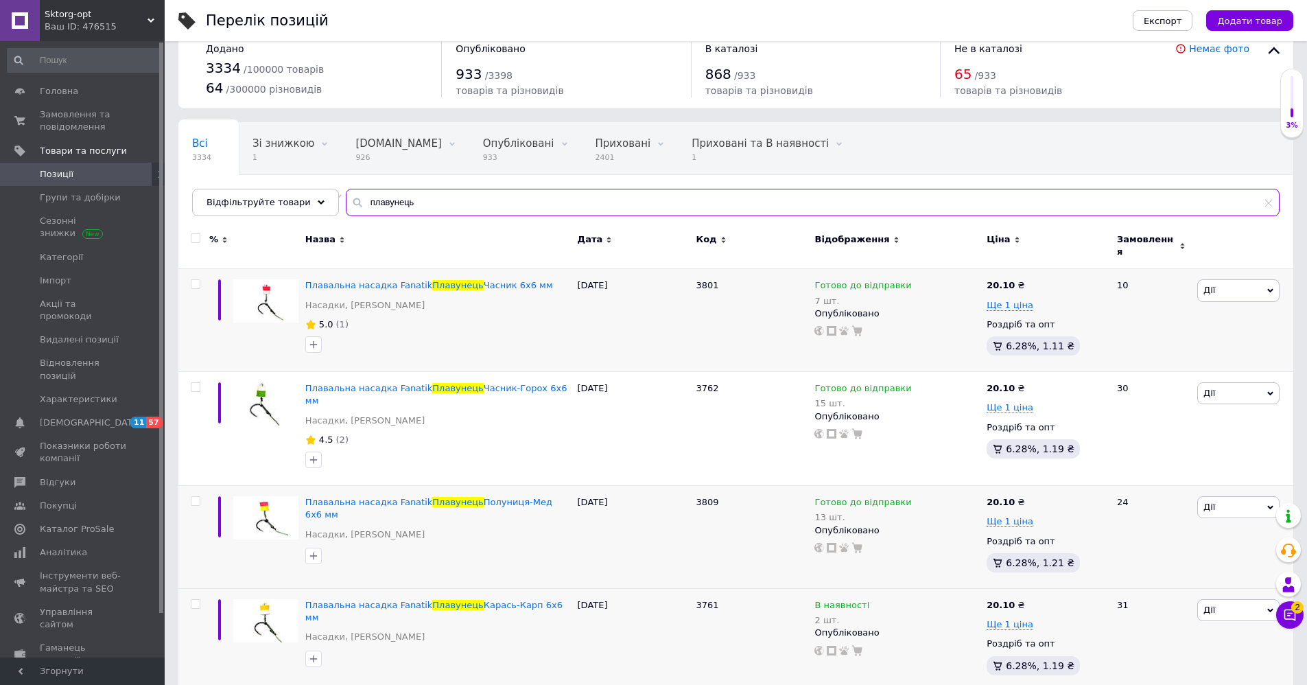
drag, startPoint x: 410, startPoint y: 202, endPoint x: 330, endPoint y: 203, distance: 79.6
click at [346, 203] on input "плавунець" at bounding box center [813, 202] width 934 height 27
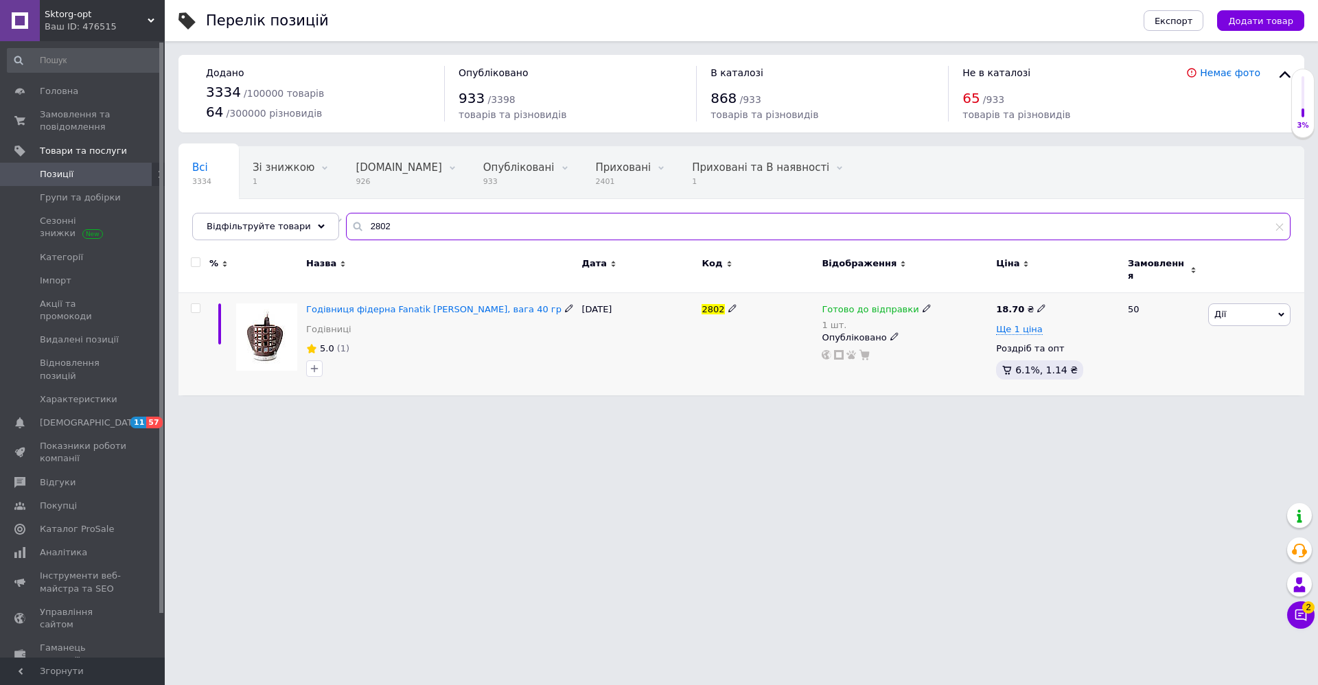
type input "2802"
click at [1037, 305] on use at bounding box center [1041, 309] width 8 height 8
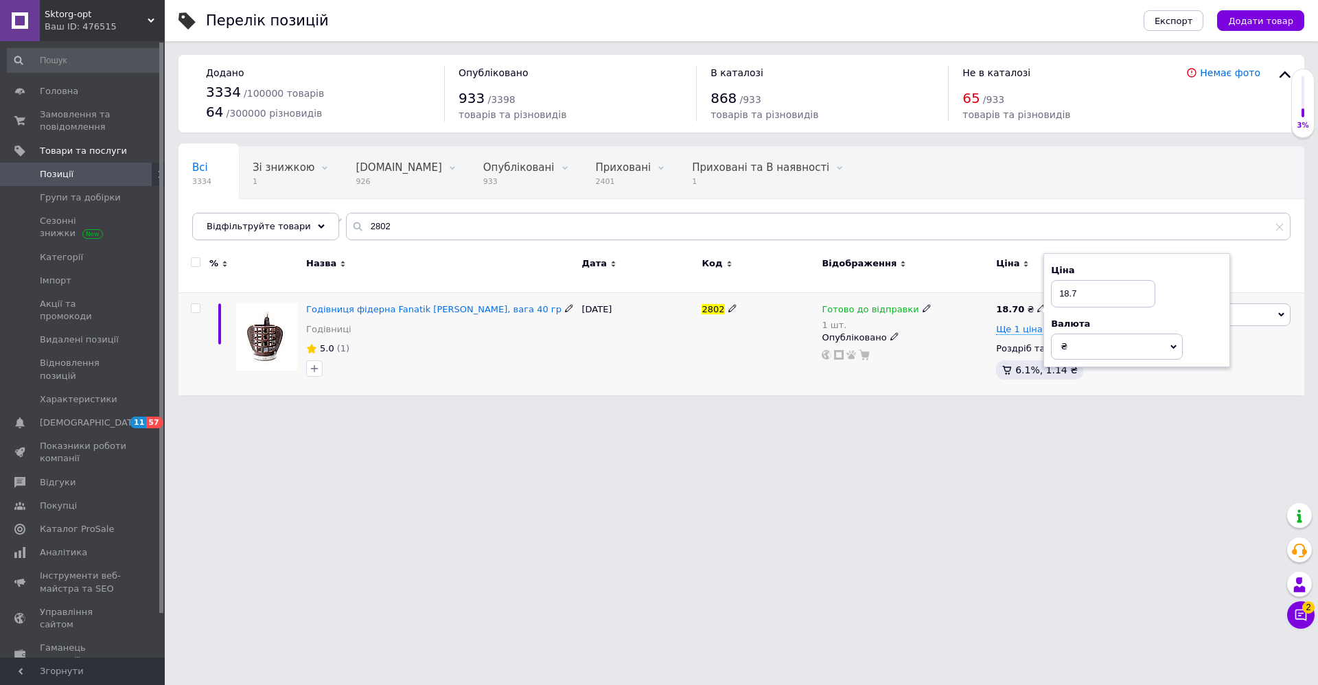
drag, startPoint x: 1084, startPoint y: 286, endPoint x: 1043, endPoint y: 288, distance: 40.5
click at [1052, 285] on input "18.7" at bounding box center [1103, 293] width 104 height 27
type input "19.9"
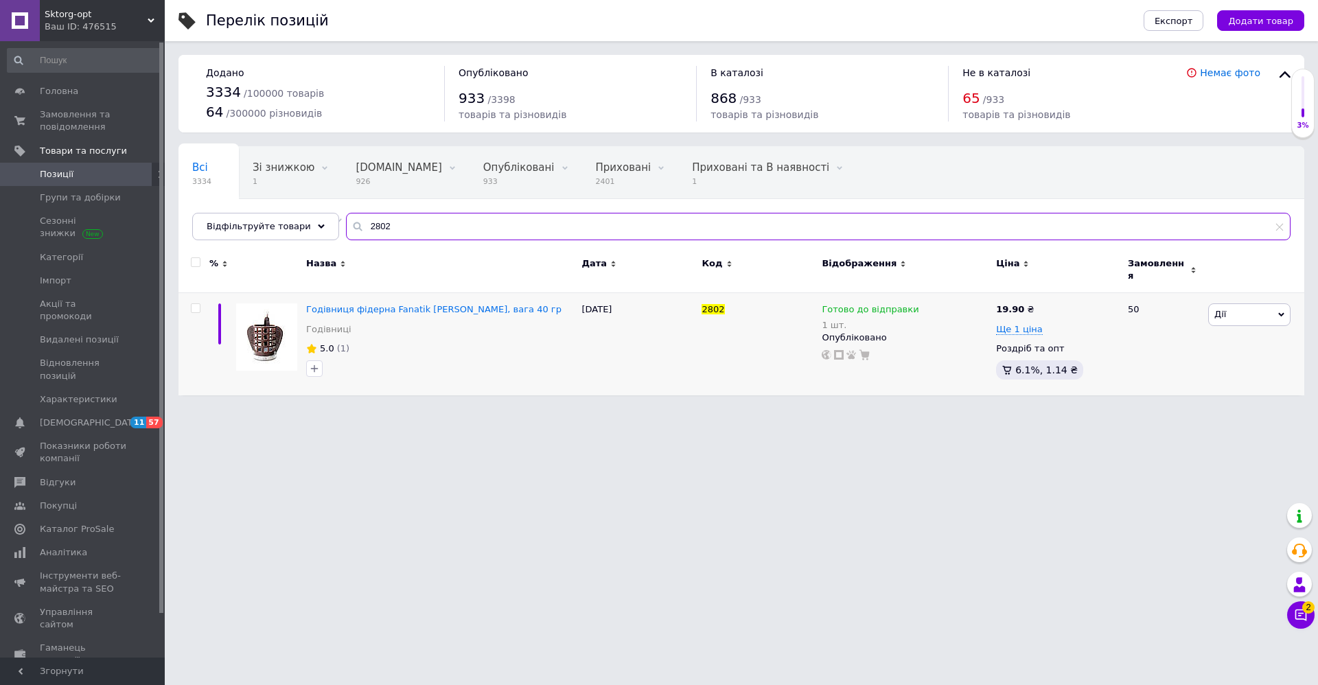
drag, startPoint x: 388, startPoint y: 222, endPoint x: 341, endPoint y: 231, distance: 48.1
click at [346, 231] on div "2802" at bounding box center [818, 226] width 944 height 27
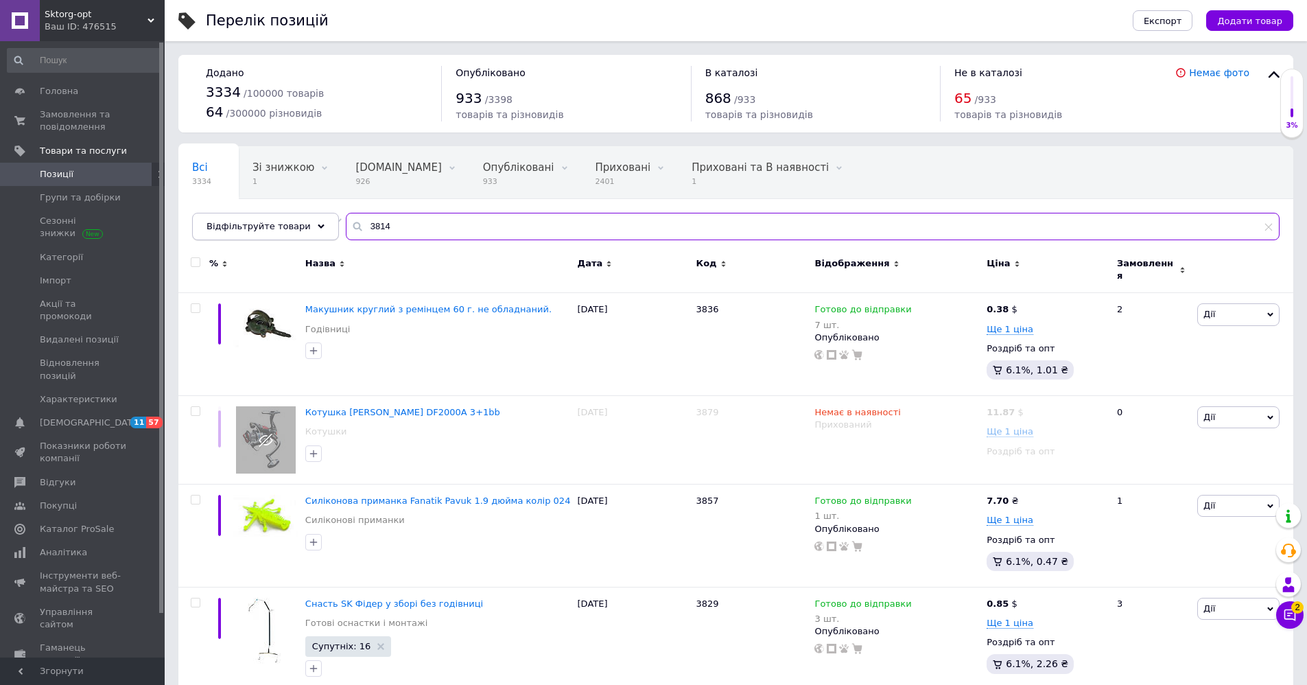
drag, startPoint x: 391, startPoint y: 228, endPoint x: 313, endPoint y: 231, distance: 77.6
click at [316, 229] on div "Відфільтруйте товари 3814" at bounding box center [736, 226] width 1088 height 27
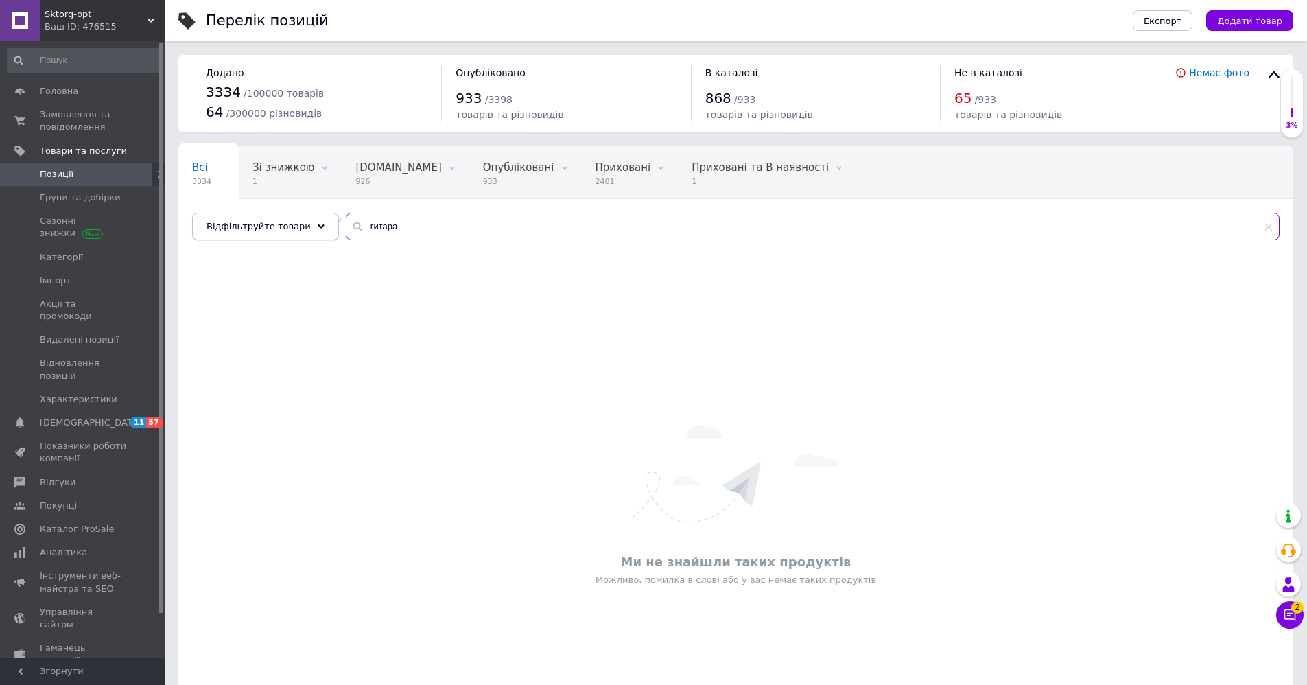
type input "гитара"
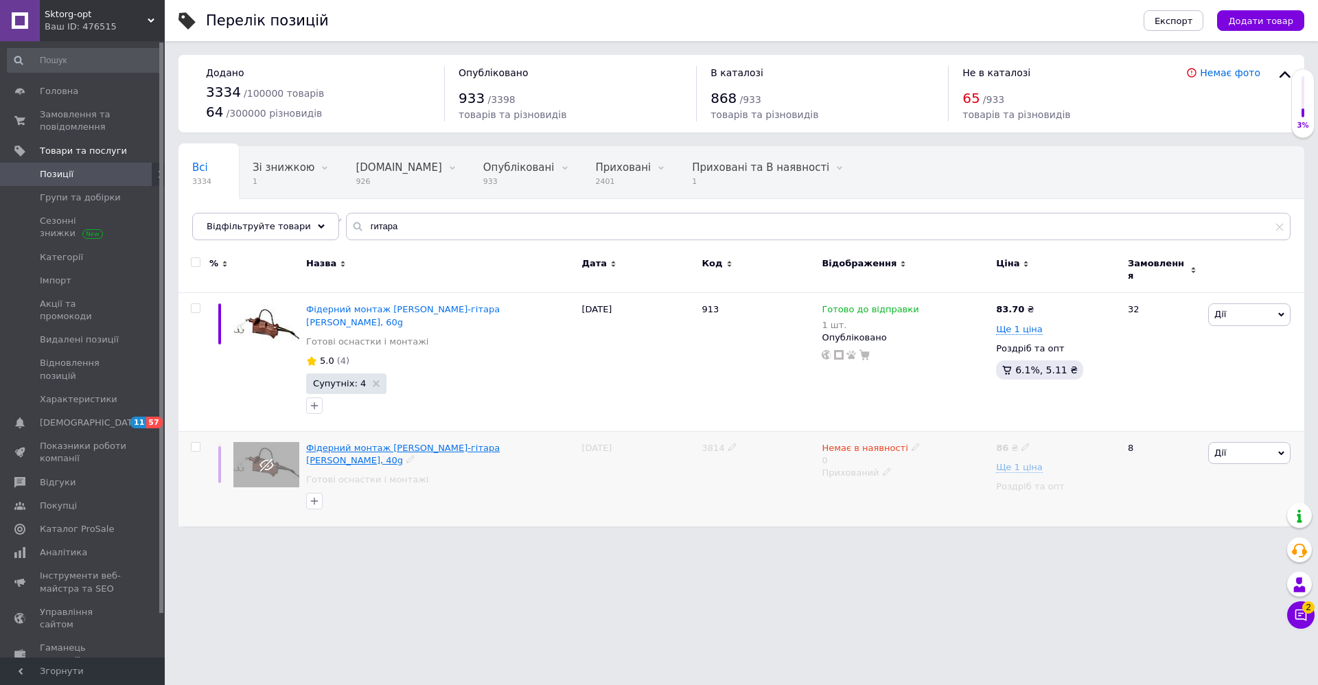
click at [484, 443] on span "Фідерний монтаж [PERSON_NAME]-гітара [PERSON_NAME], 40g" at bounding box center [403, 454] width 194 height 23
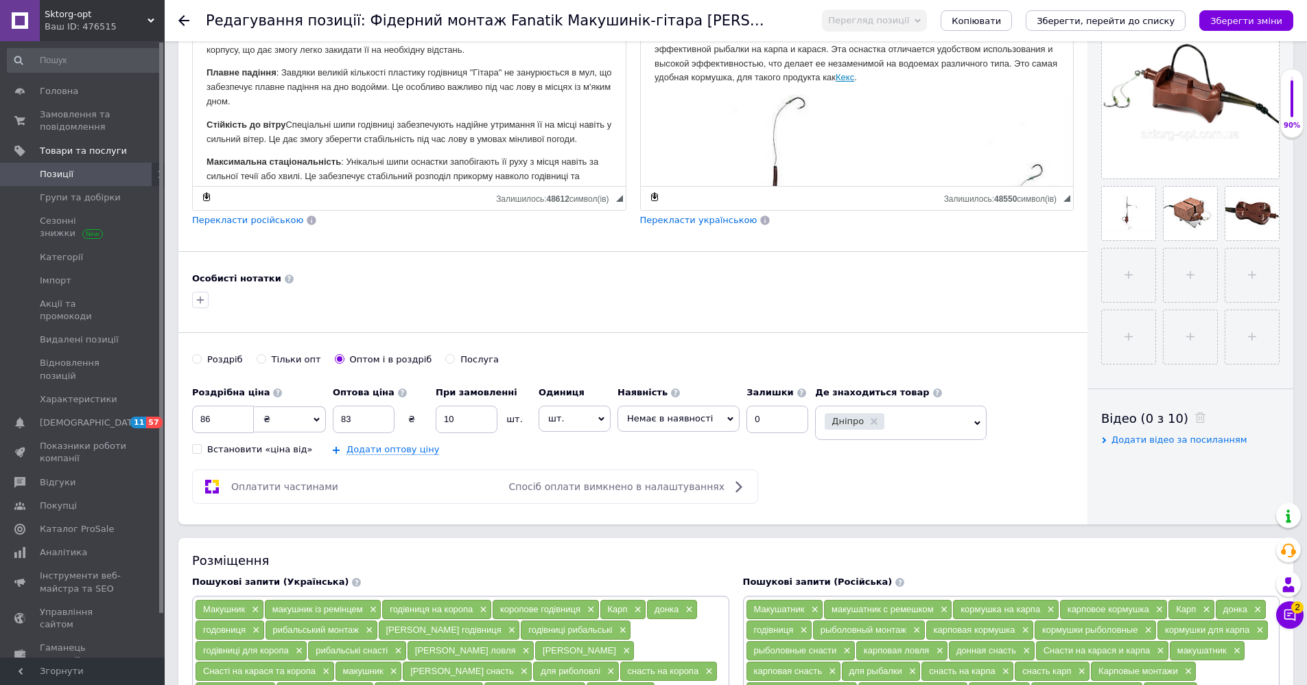
scroll to position [343, 0]
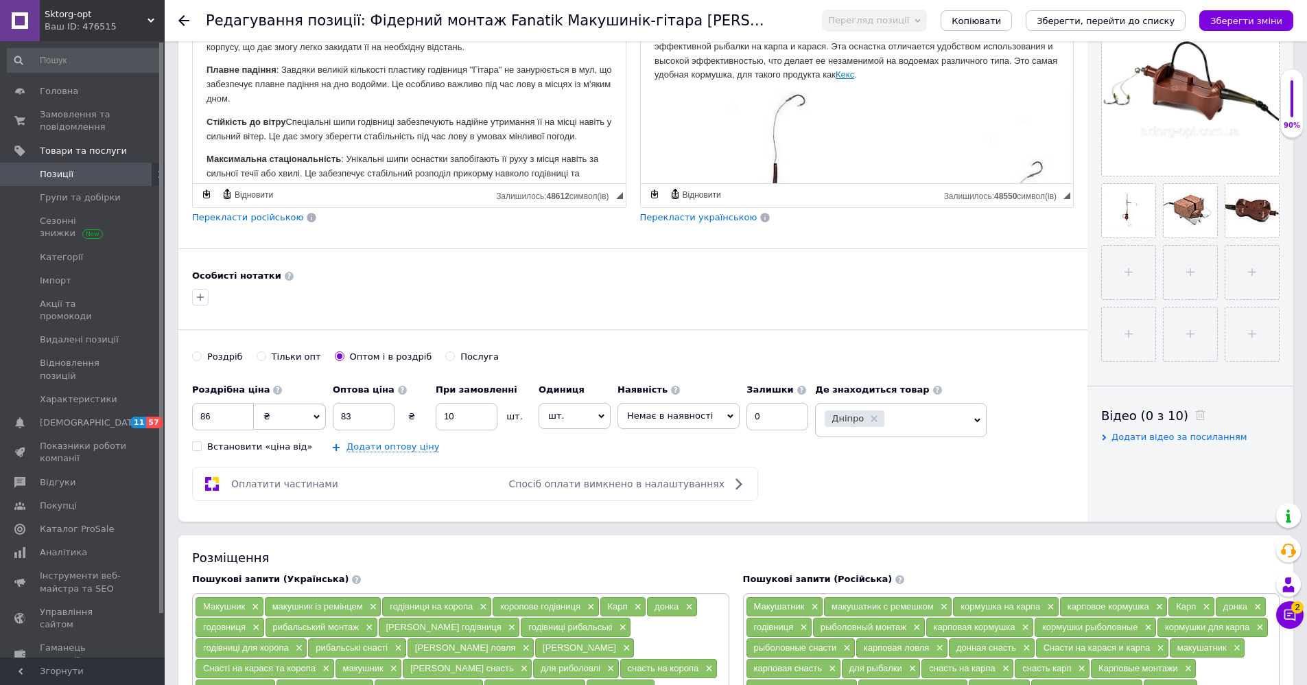
click at [183, 17] on use at bounding box center [183, 20] width 11 height 11
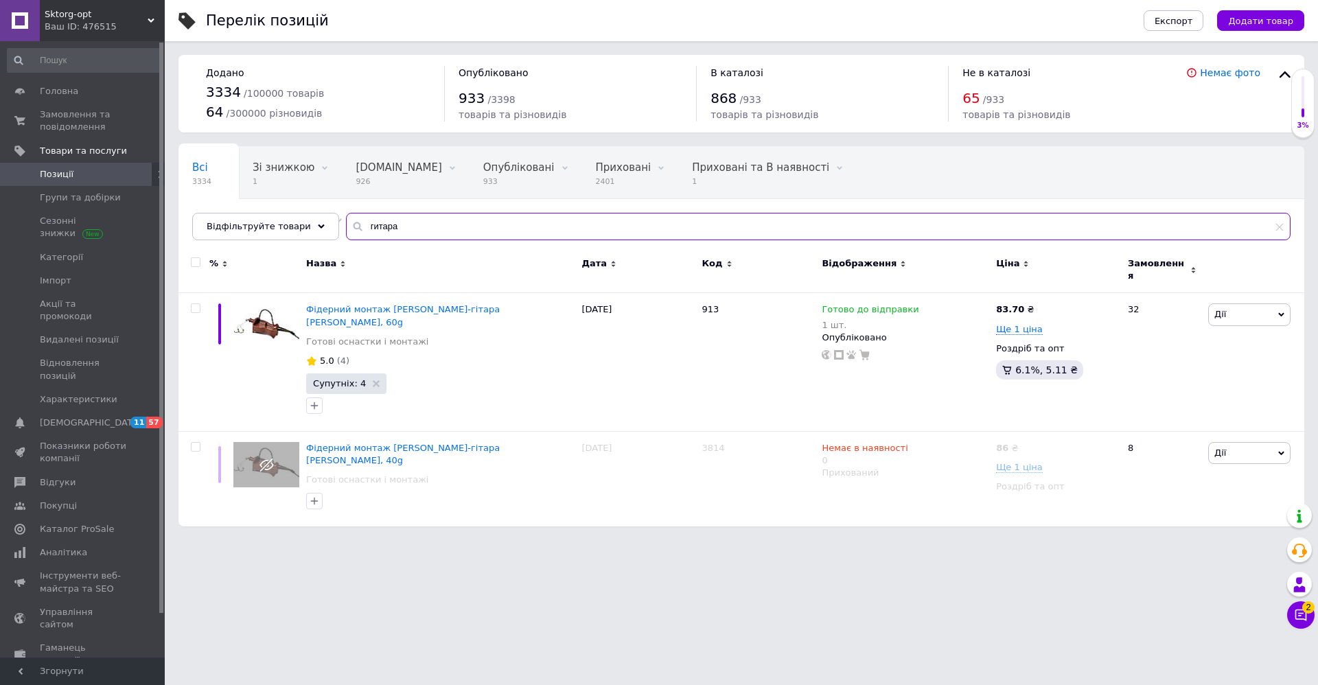
drag, startPoint x: 409, startPoint y: 230, endPoint x: 344, endPoint y: 230, distance: 65.2
click at [346, 230] on div "гитара" at bounding box center [818, 226] width 944 height 27
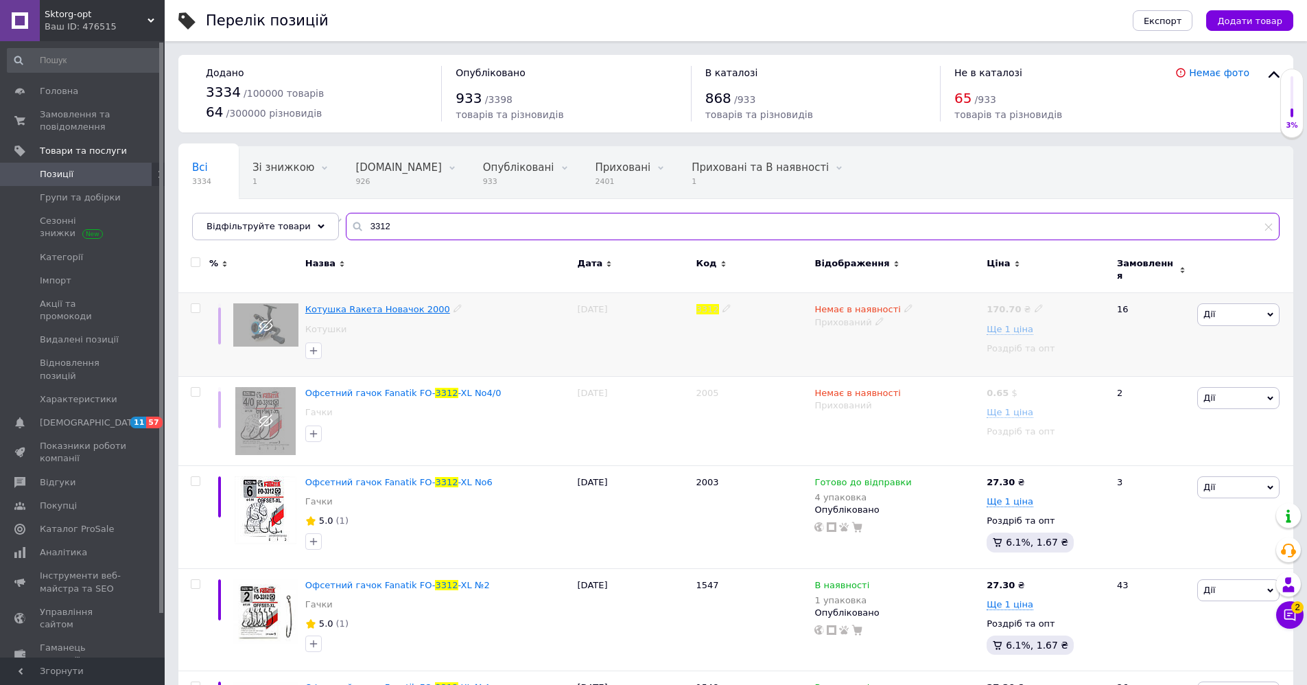
type input "3312"
click at [353, 304] on span "Котушка Rакета Новачок 2000" at bounding box center [377, 309] width 145 height 10
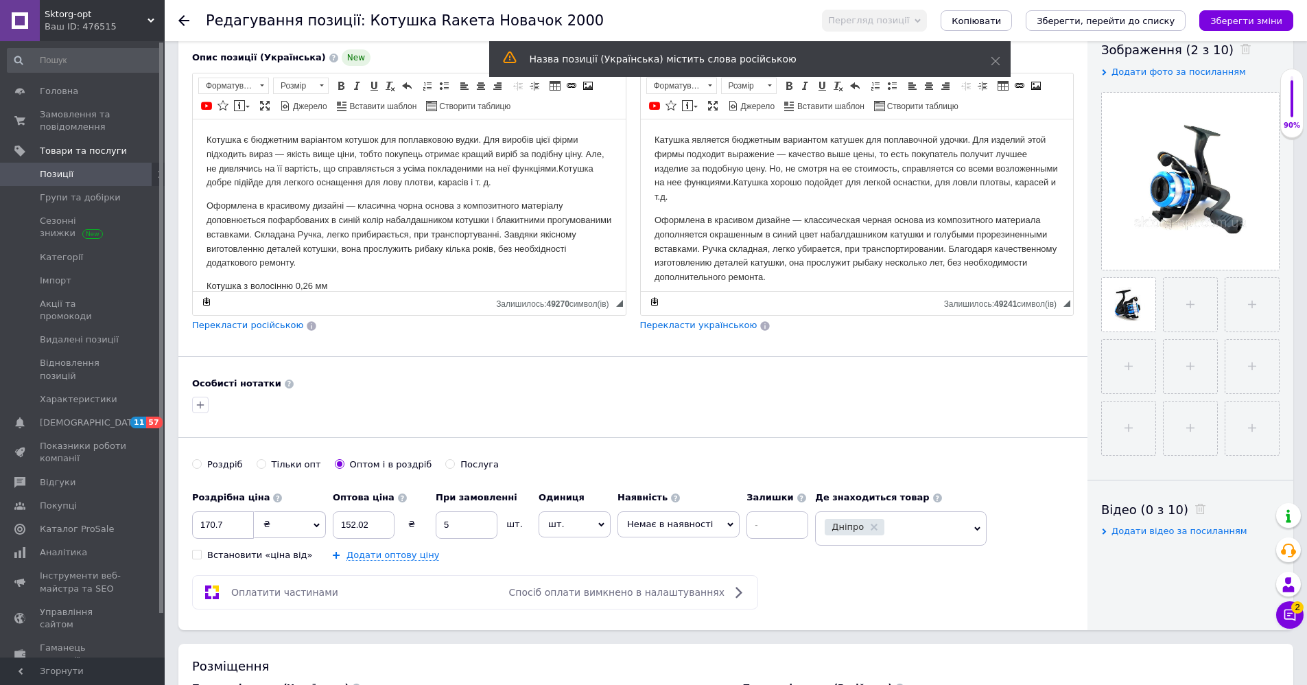
scroll to position [412, 0]
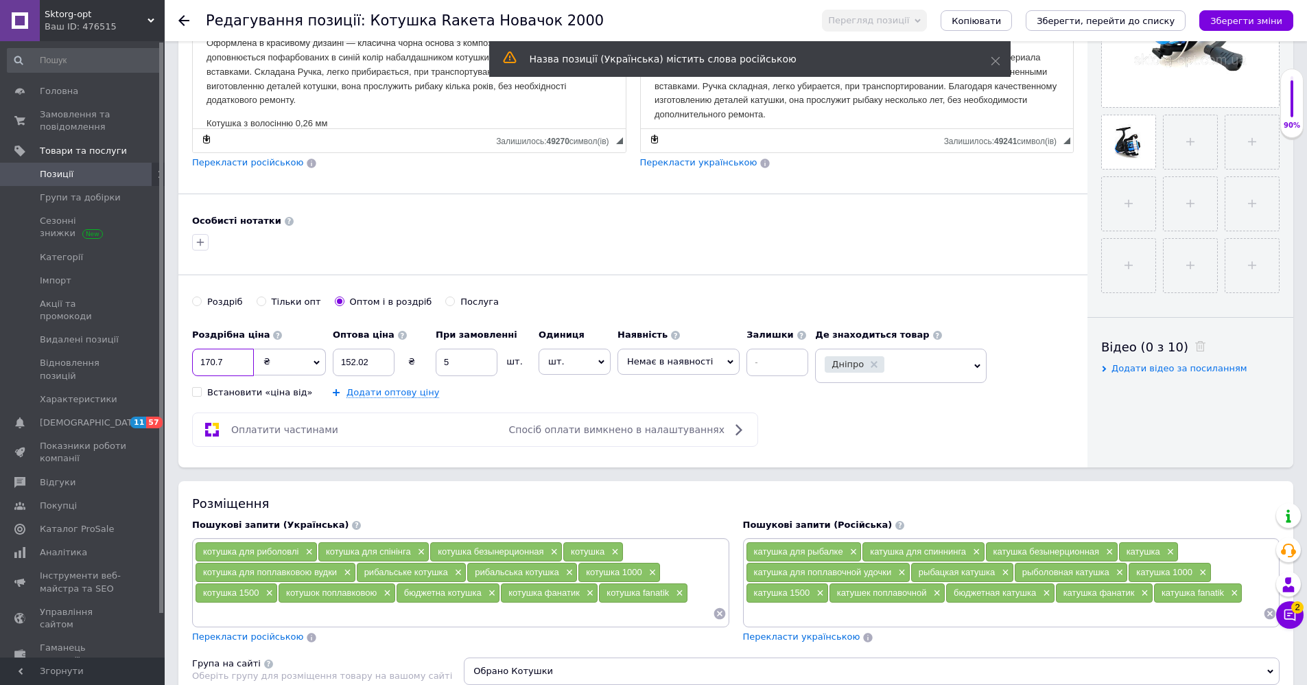
drag, startPoint x: 225, startPoint y: 361, endPoint x: 192, endPoint y: 364, distance: 33.1
click at [192, 364] on input "170.7" at bounding box center [223, 362] width 62 height 27
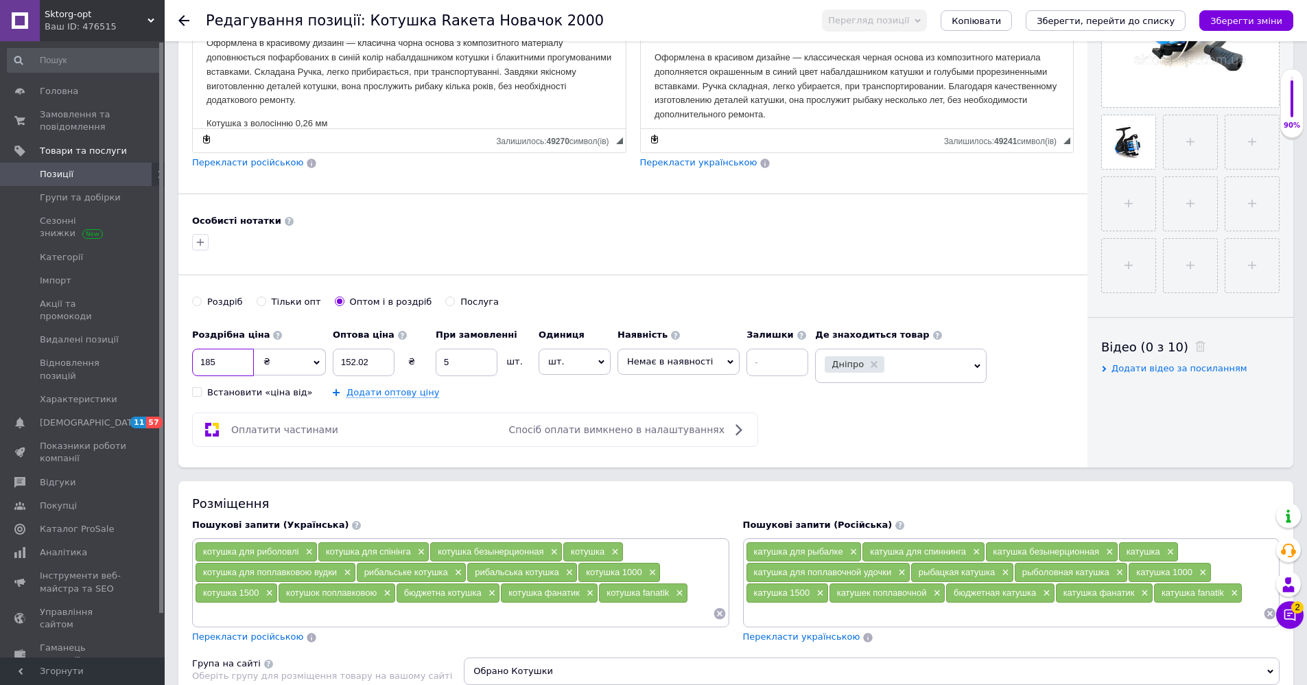
type input "185"
drag, startPoint x: 369, startPoint y: 362, endPoint x: 333, endPoint y: 361, distance: 35.7
click at [333, 361] on input "152.02" at bounding box center [364, 362] width 62 height 27
type input "160"
click at [1253, 17] on icon "Зберегти зміни" at bounding box center [1247, 21] width 72 height 10
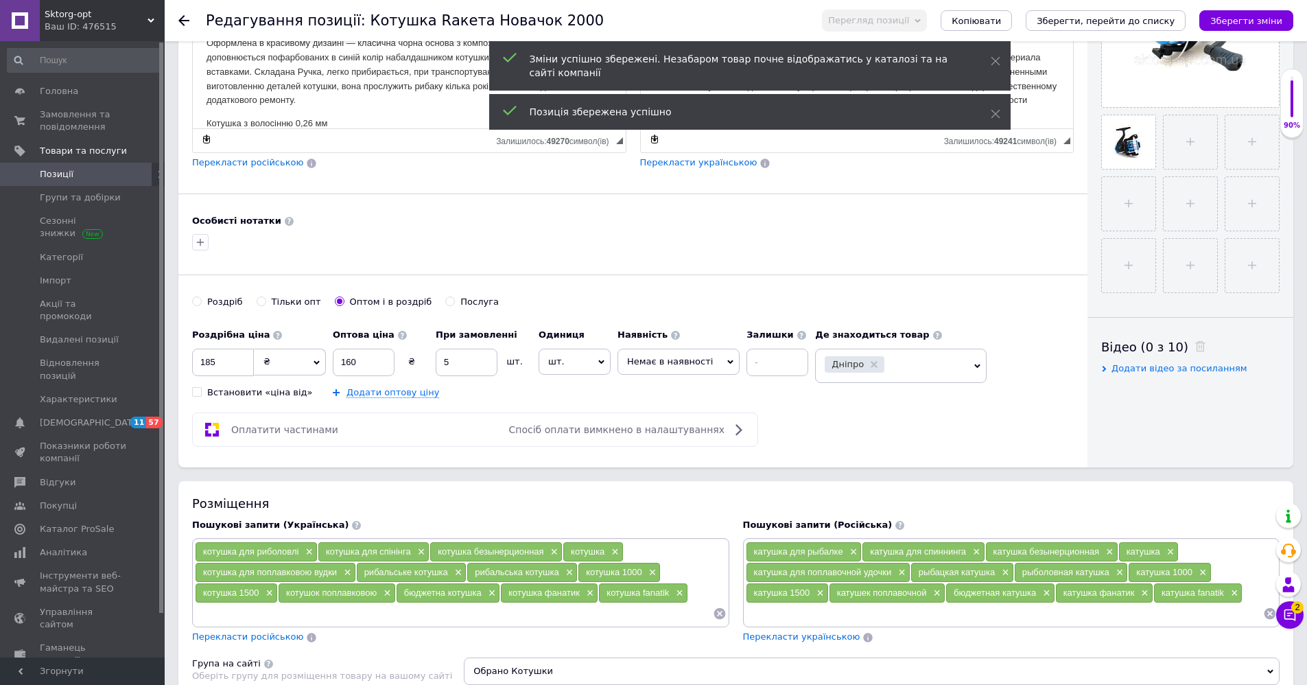
click at [181, 21] on use at bounding box center [183, 20] width 11 height 11
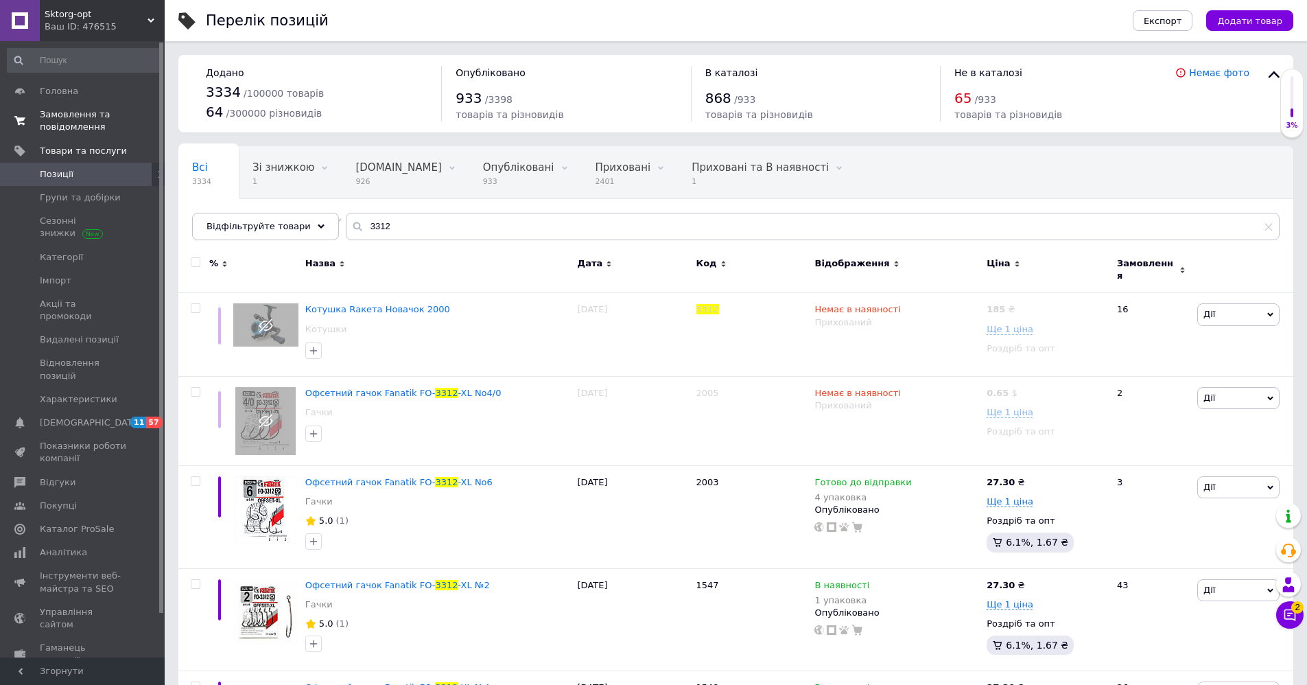
click at [51, 111] on span "Замовлення та повідомлення" at bounding box center [83, 120] width 87 height 25
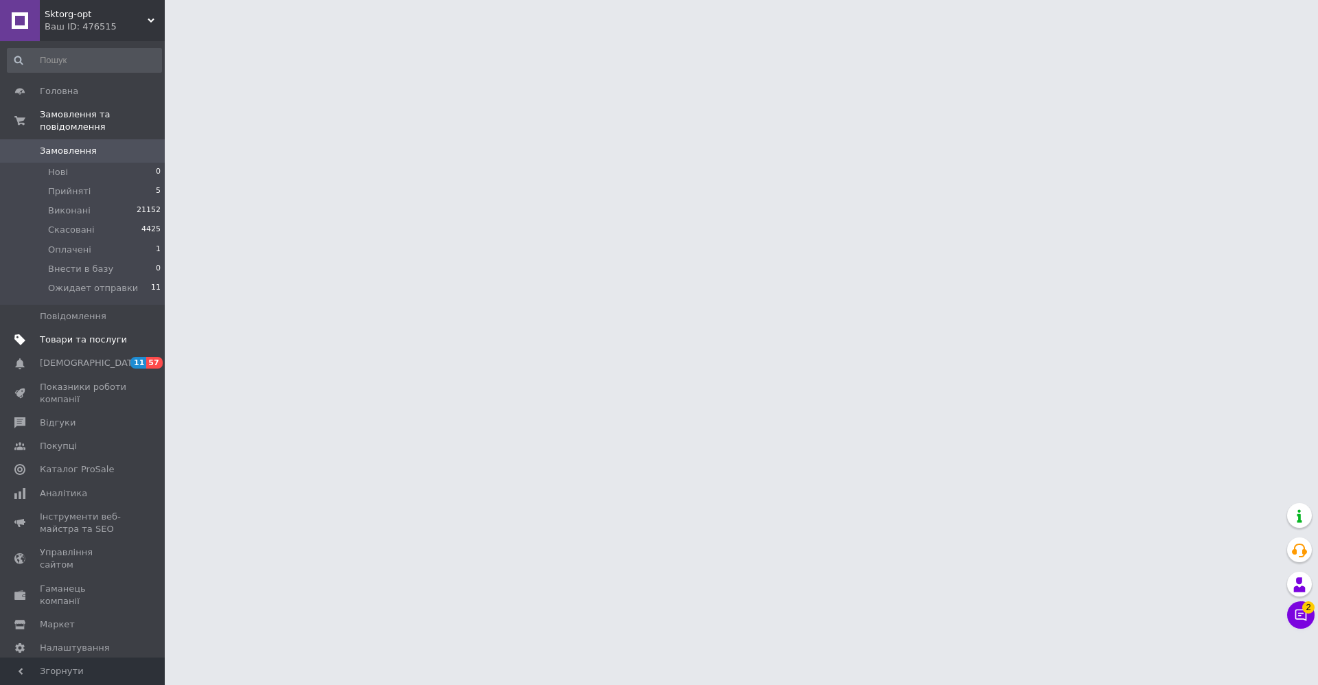
click at [95, 334] on span "Товари та послуги" at bounding box center [83, 340] width 87 height 12
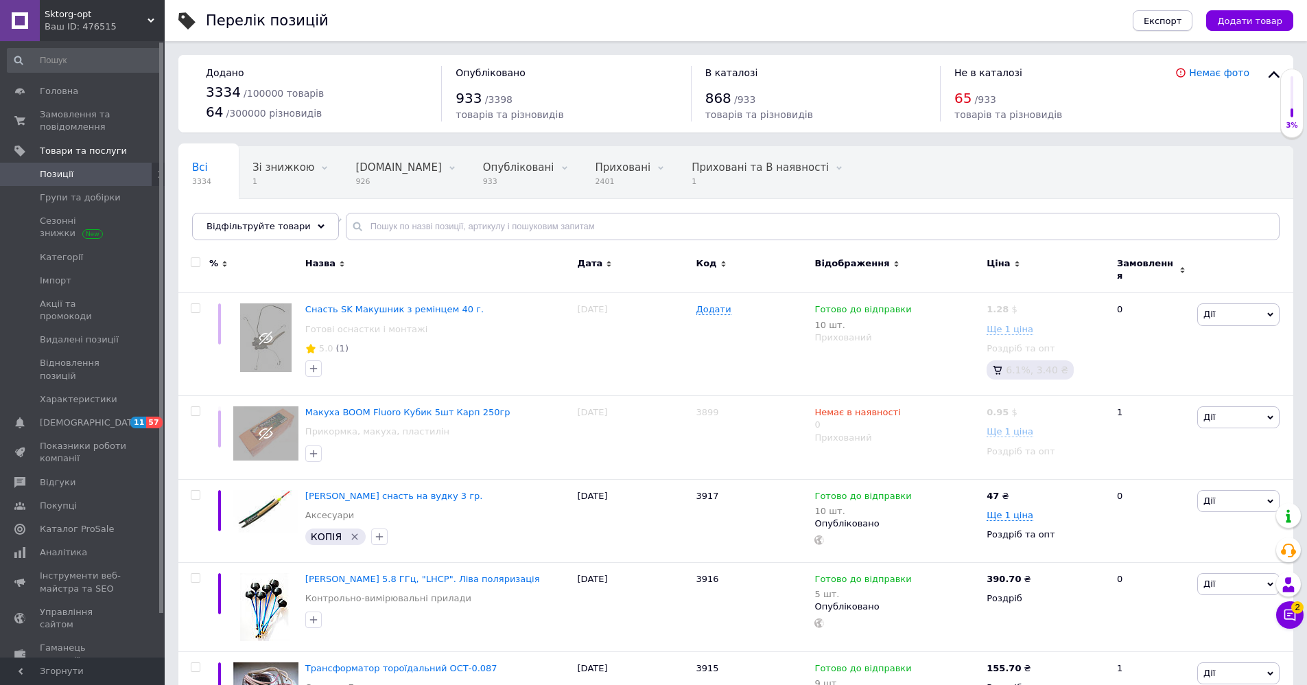
click at [1170, 23] on span "Експорт" at bounding box center [1163, 21] width 38 height 10
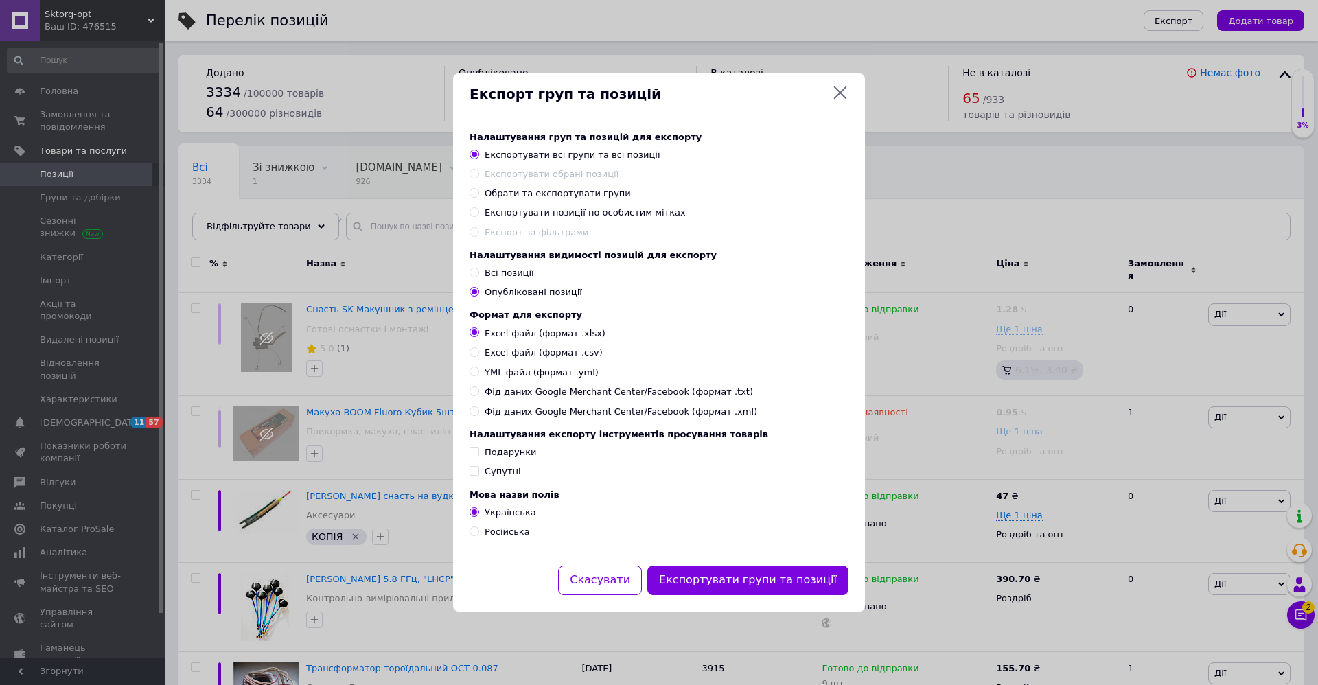
click at [474, 270] on input "Всі позиції" at bounding box center [473, 272] width 9 height 9
radio input "true"
click at [725, 586] on button "Експортувати групи та позиції" at bounding box center [747, 581] width 201 height 30
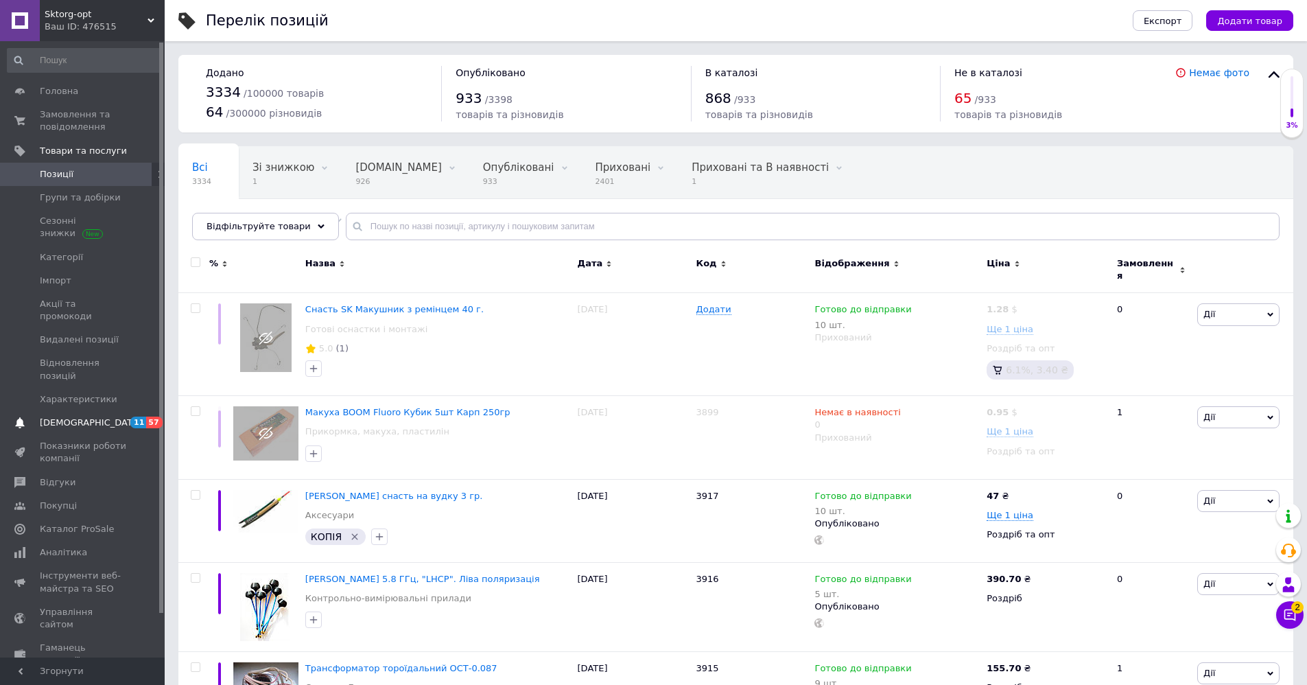
click at [63, 417] on span "[DEMOGRAPHIC_DATA]" at bounding box center [91, 423] width 102 height 12
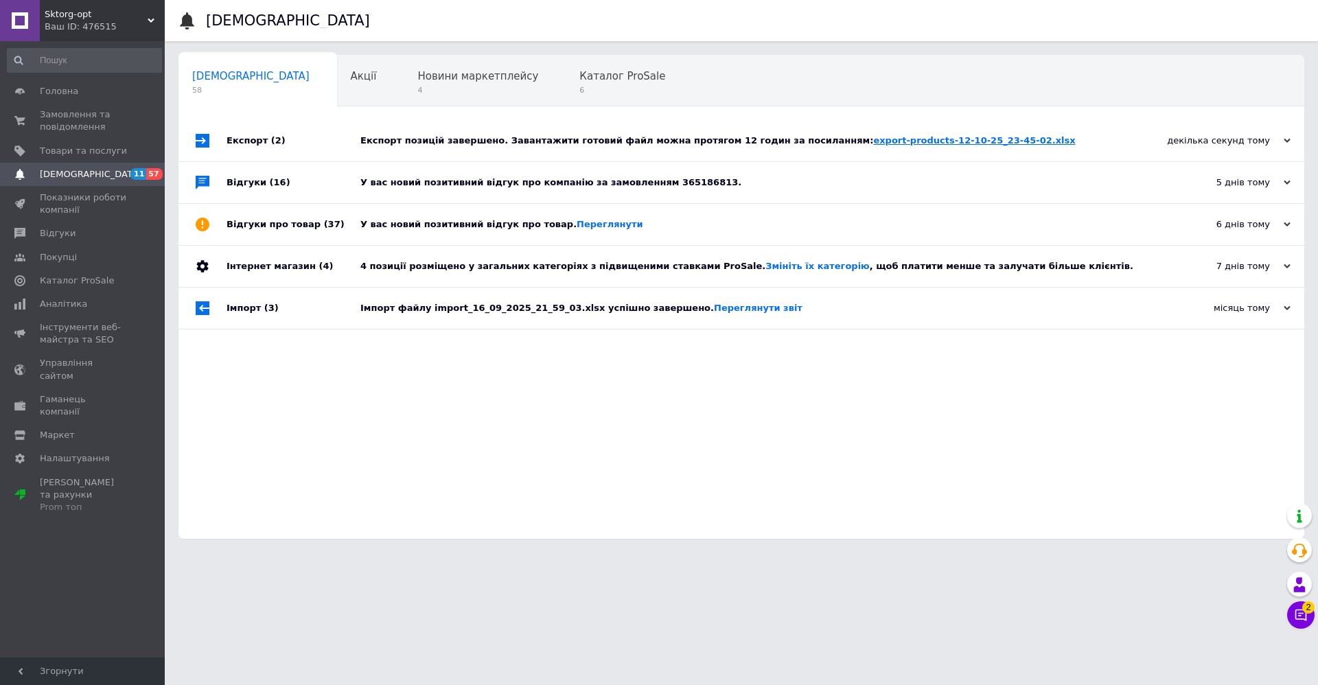
click at [874, 140] on link "export-products-12-10-25_23-45-02.xlsx" at bounding box center [974, 140] width 202 height 10
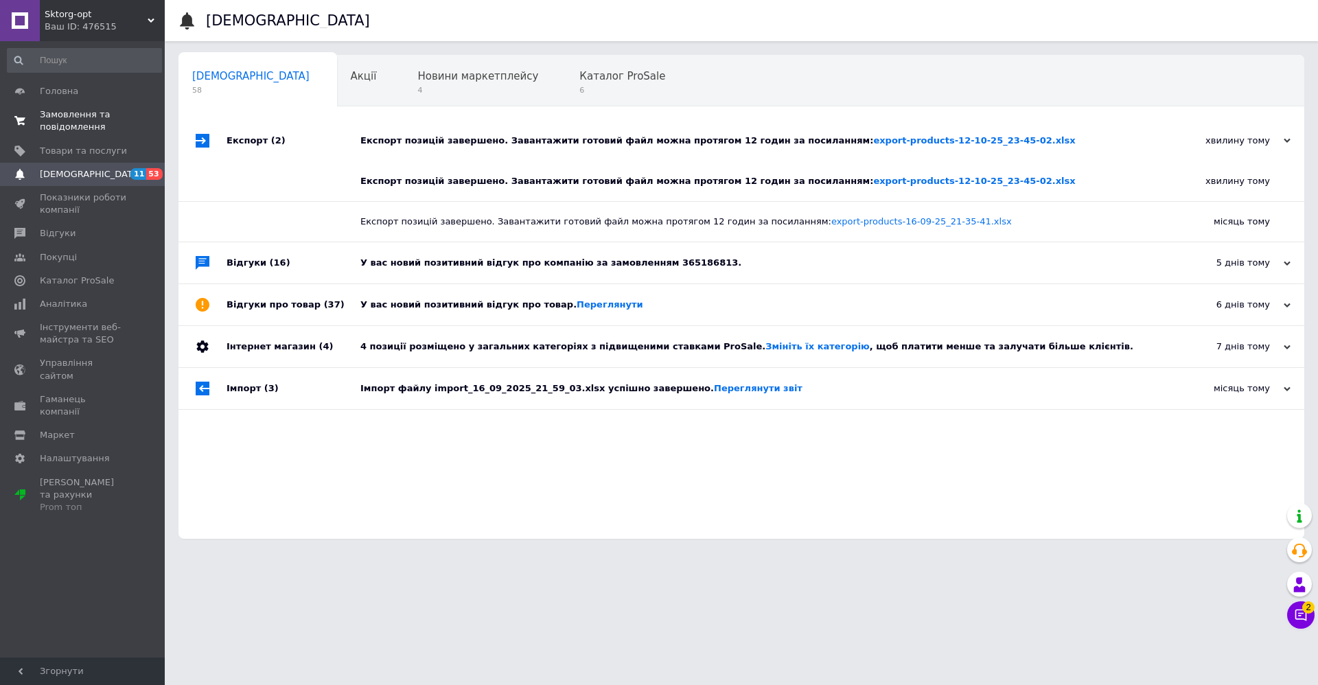
click at [55, 121] on span "Замовлення та повідомлення" at bounding box center [83, 120] width 87 height 25
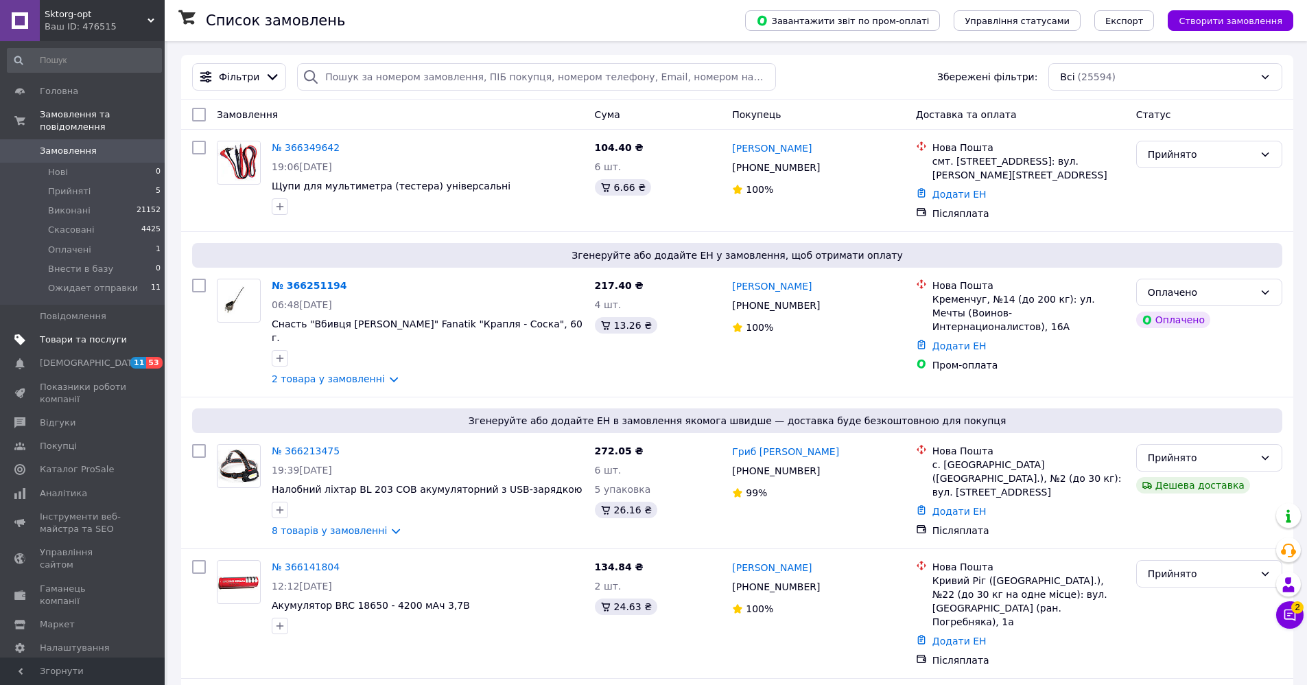
click at [49, 334] on span "Товари та послуги" at bounding box center [83, 340] width 87 height 12
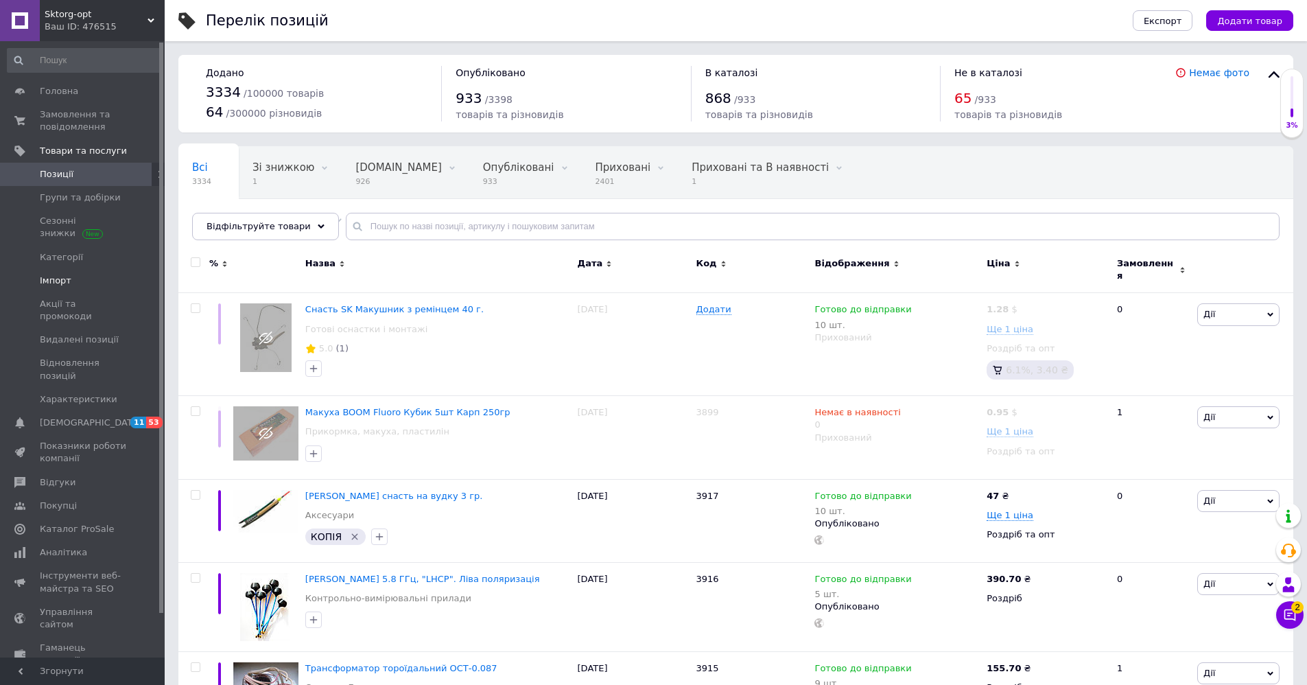
click at [58, 281] on span "Імпорт" at bounding box center [56, 281] width 32 height 12
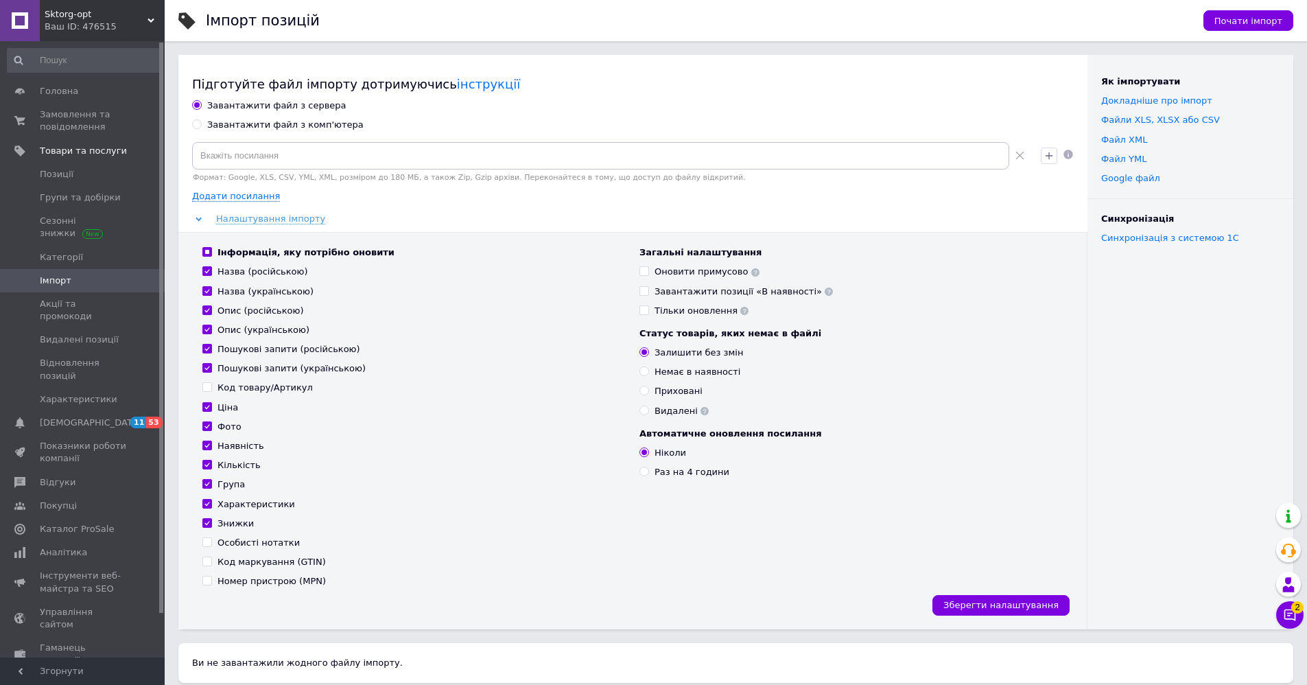
click at [195, 124] on input "Завантажити файл з комп'ютера" at bounding box center [196, 123] width 9 height 9
radio input "true"
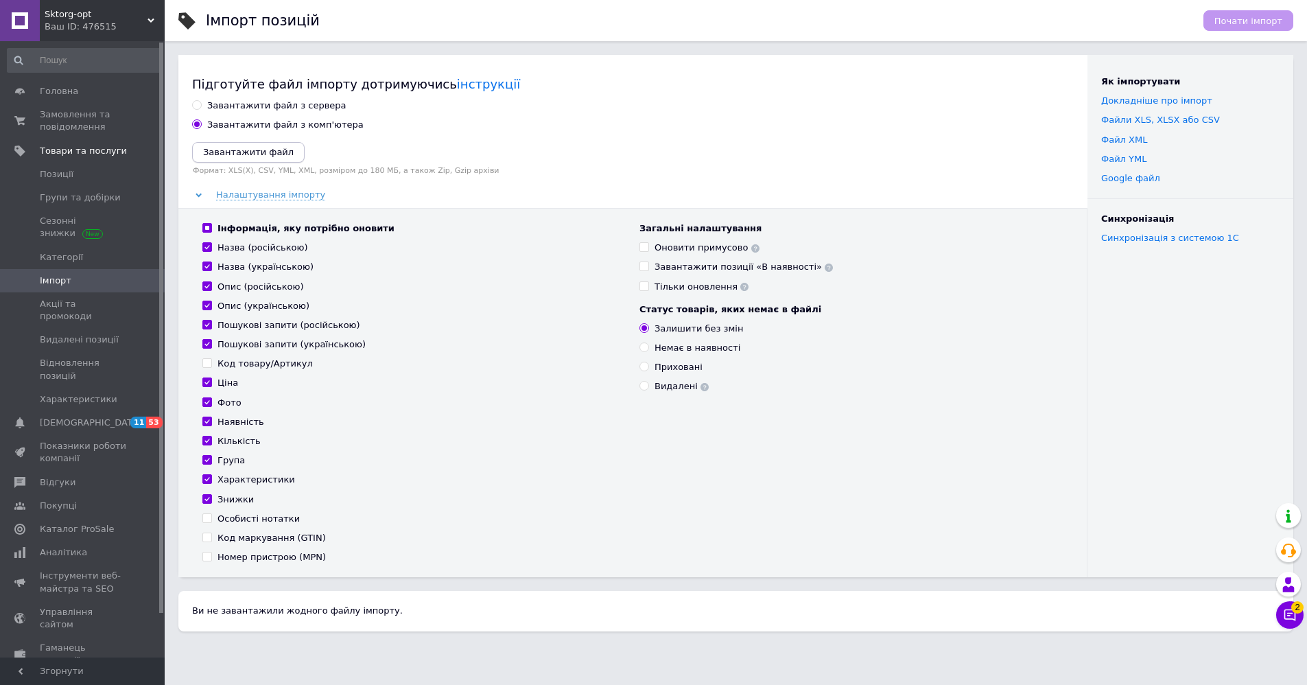
click at [255, 152] on icon "Завантажити файл" at bounding box center [248, 152] width 91 height 10
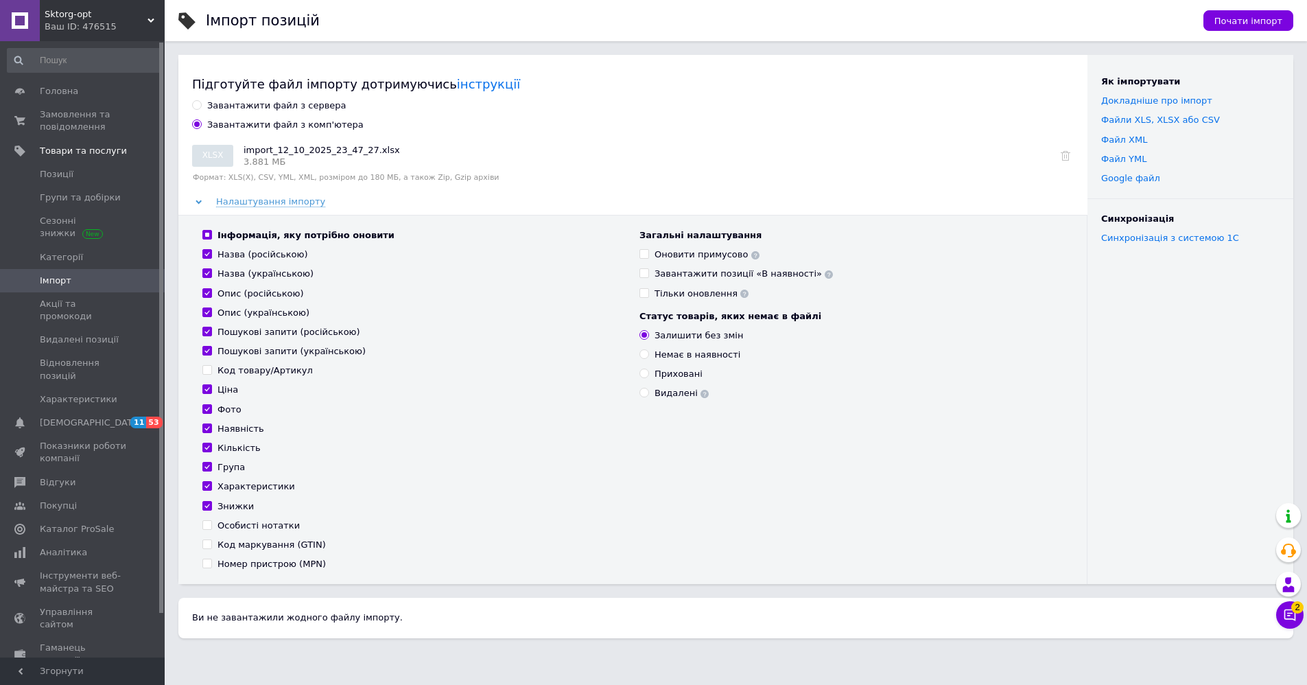
click at [205, 255] on input "Назва (російською)" at bounding box center [206, 253] width 9 height 9
checkbox input "false"
click at [207, 277] on input "Назва (українською)" at bounding box center [206, 272] width 9 height 9
checkbox input "false"
click at [210, 295] on input "Опис (російською)" at bounding box center [206, 292] width 9 height 9
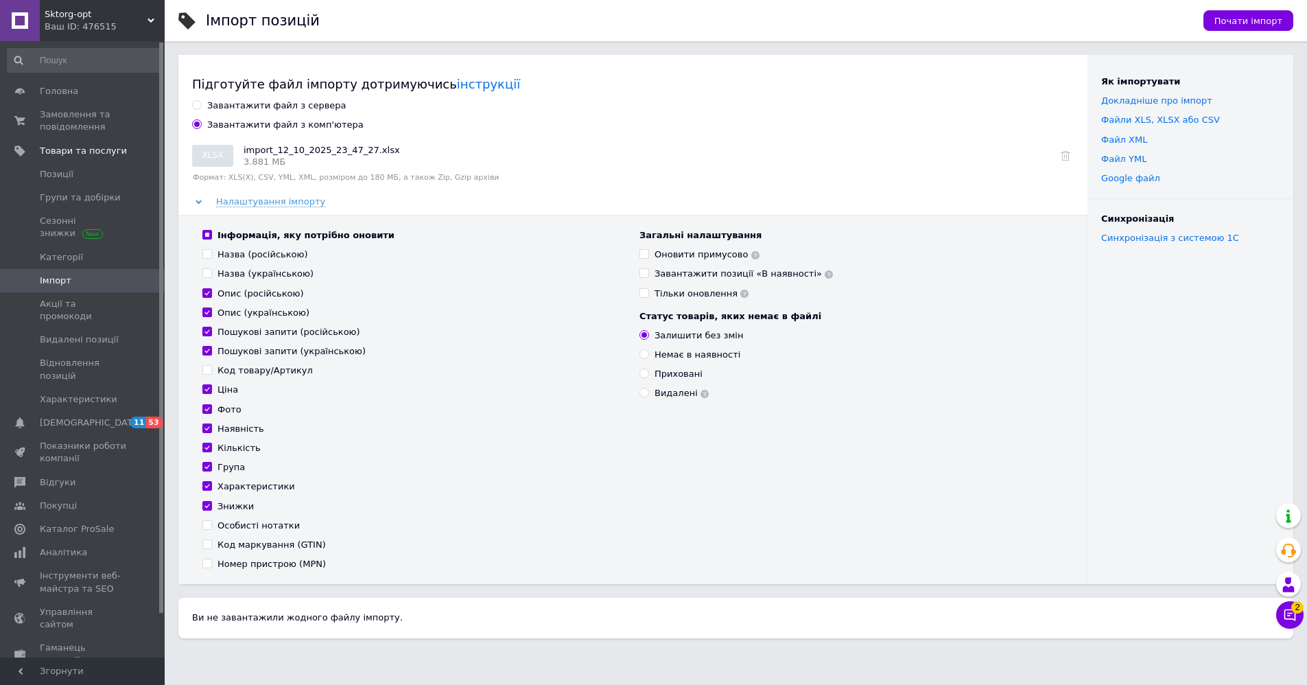
checkbox input "false"
click at [210, 312] on input "Опис (українською)" at bounding box center [206, 311] width 9 height 9
checkbox input "false"
click at [207, 333] on input "Пошукові запити (російською)" at bounding box center [206, 331] width 9 height 9
checkbox input "false"
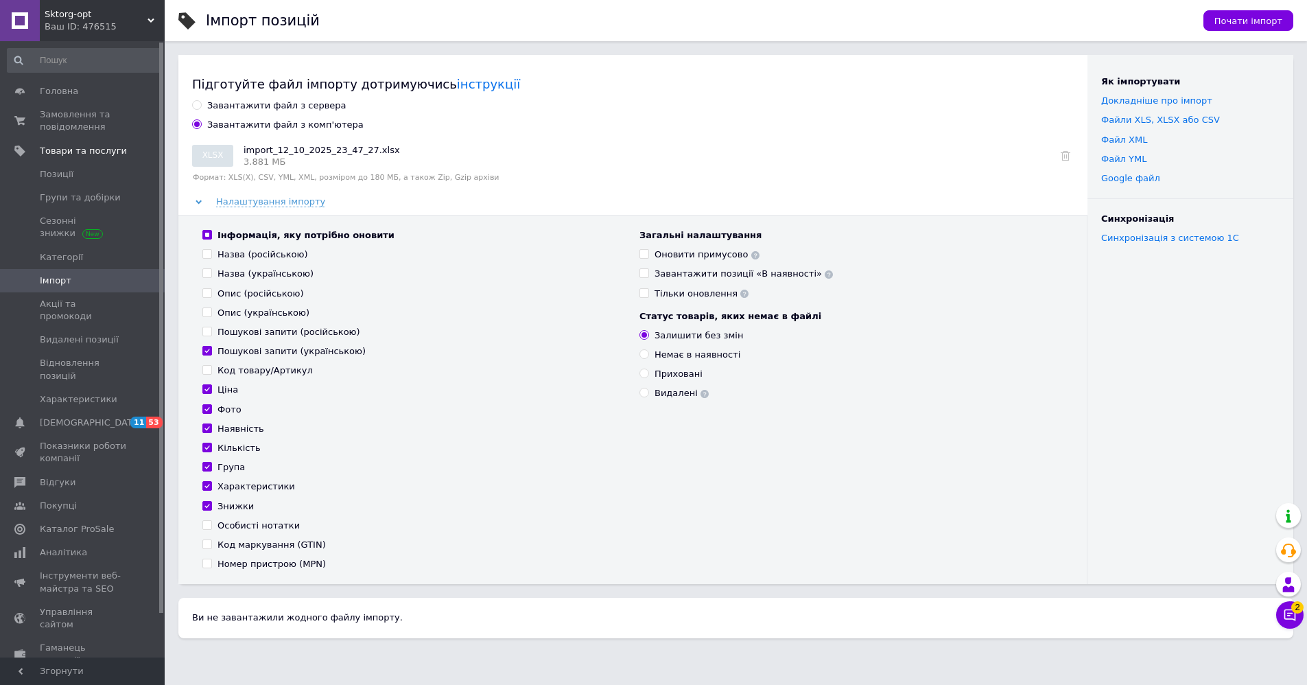
click at [209, 347] on input "Пошукові запити (українською)" at bounding box center [206, 350] width 9 height 9
checkbox input "false"
click at [207, 410] on input "Фото" at bounding box center [206, 408] width 9 height 9
checkbox input "false"
click at [206, 370] on input "Код товару/Артикул" at bounding box center [206, 369] width 9 height 9
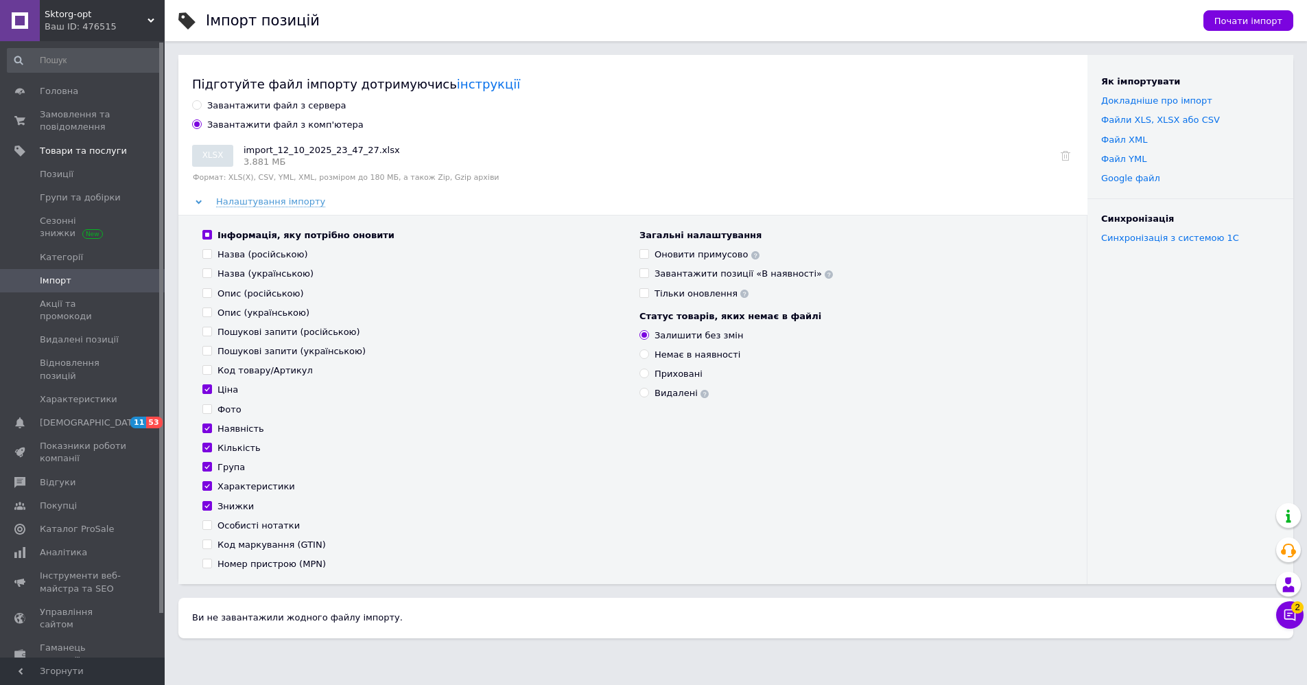
checkbox input "true"
click at [207, 448] on input "Кількість" at bounding box center [206, 447] width 9 height 9
checkbox input "false"
click at [206, 472] on label "Група" at bounding box center [223, 467] width 43 height 12
click at [206, 471] on input "Група" at bounding box center [206, 466] width 9 height 9
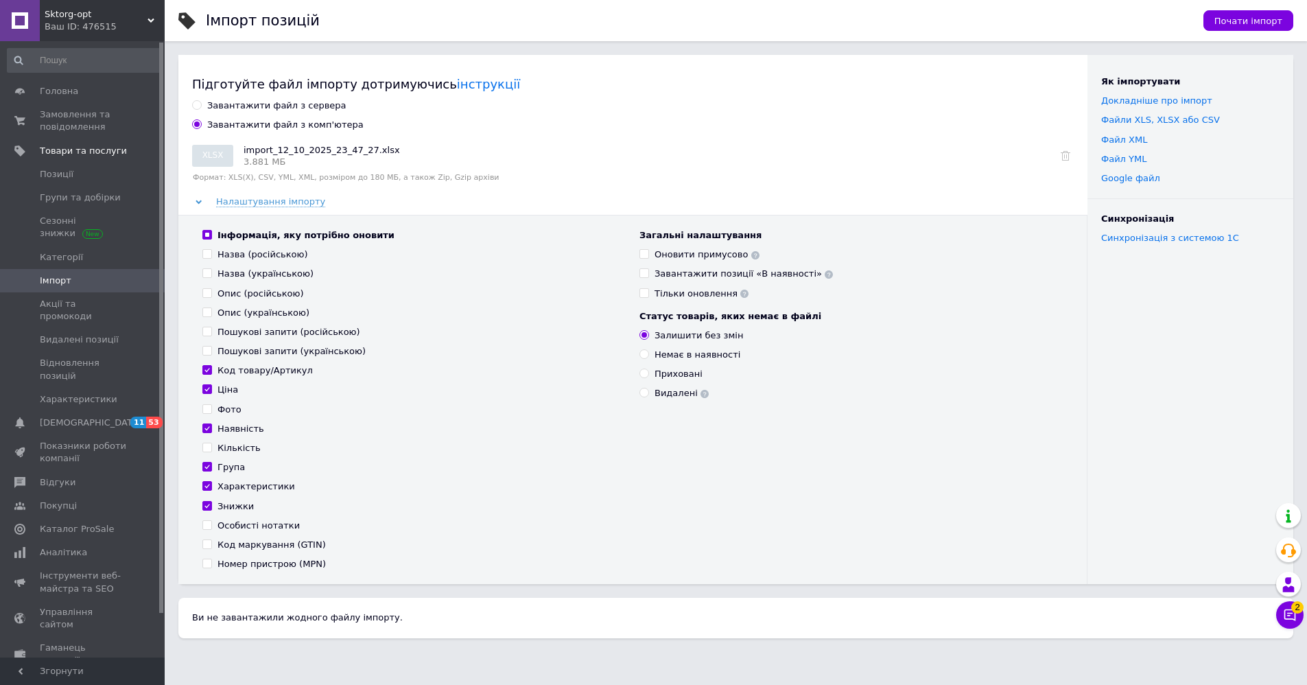
checkbox input "false"
click at [204, 444] on input "Кількість" at bounding box center [206, 447] width 9 height 9
checkbox input "true"
click at [205, 386] on input "Ціна" at bounding box center [206, 388] width 9 height 9
checkbox input "false"
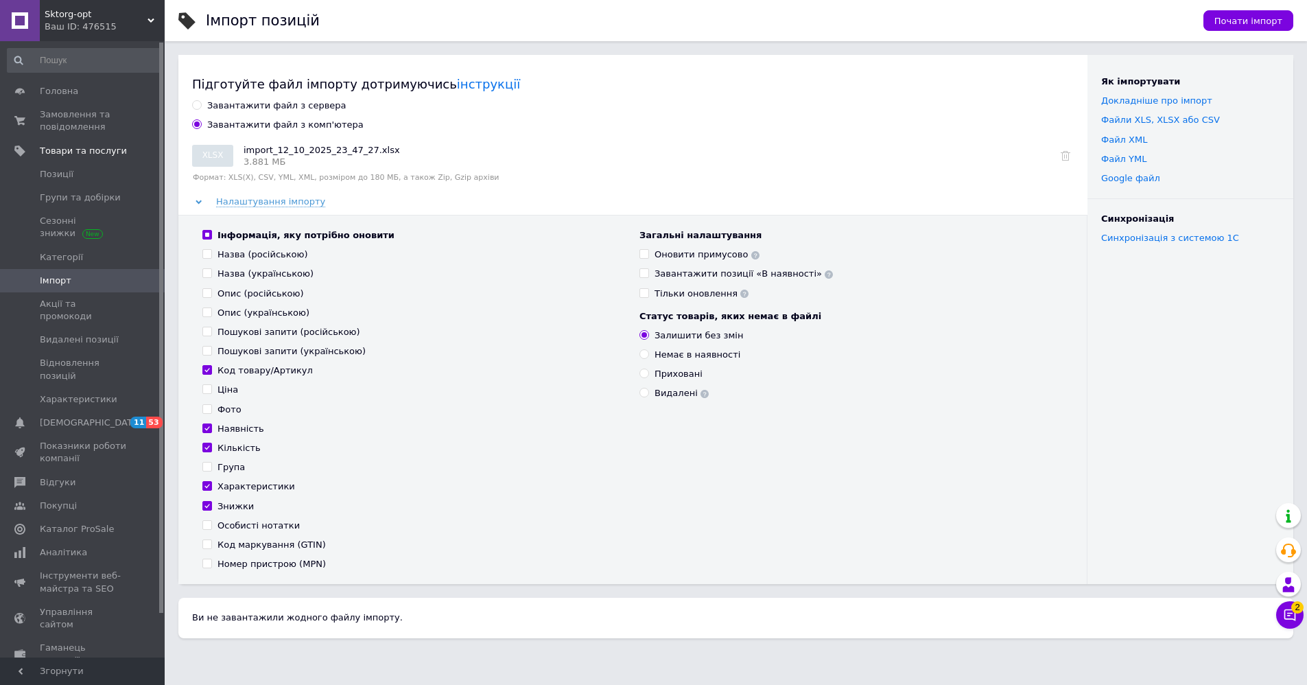
click at [208, 487] on input "Характеристики" at bounding box center [206, 485] width 9 height 9
checkbox input "false"
click at [206, 507] on input "Знижки" at bounding box center [206, 505] width 9 height 9
checkbox input "false"
click at [646, 274] on input "Завантажити позиції «В наявності»" at bounding box center [644, 272] width 9 height 9
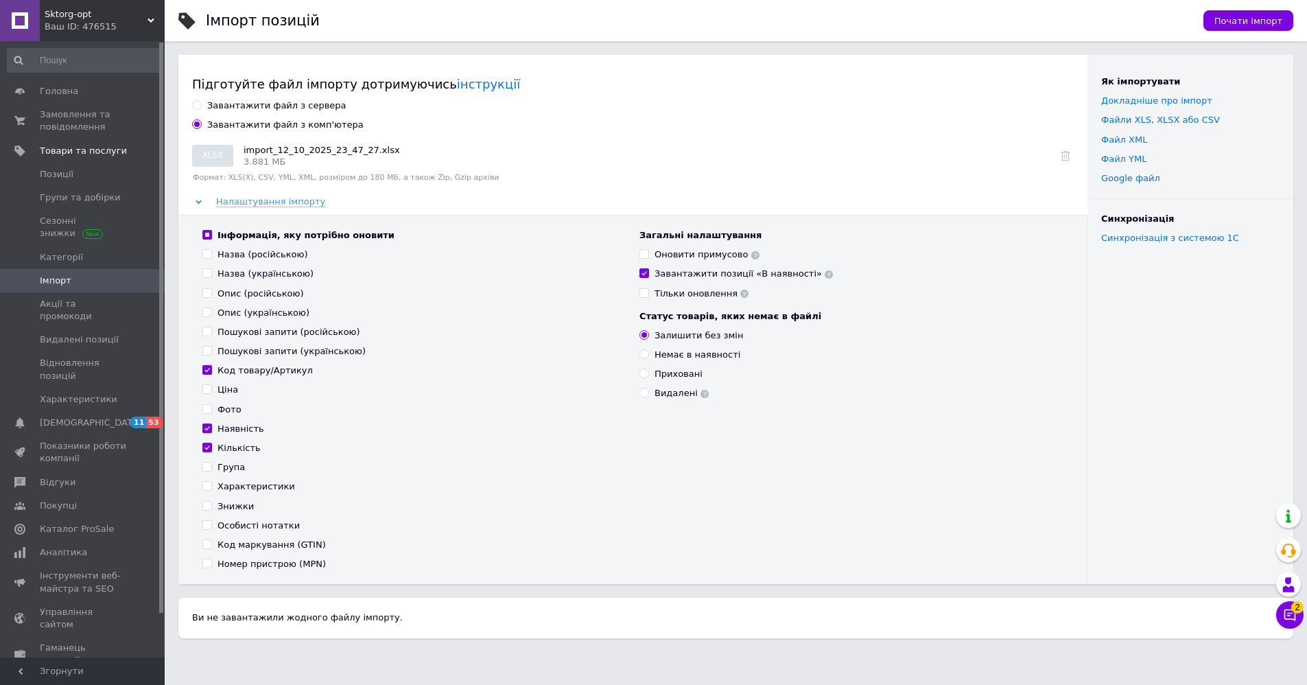
checkbox input "true"
click at [1248, 22] on span "Почати імпорт" at bounding box center [1249, 21] width 68 height 10
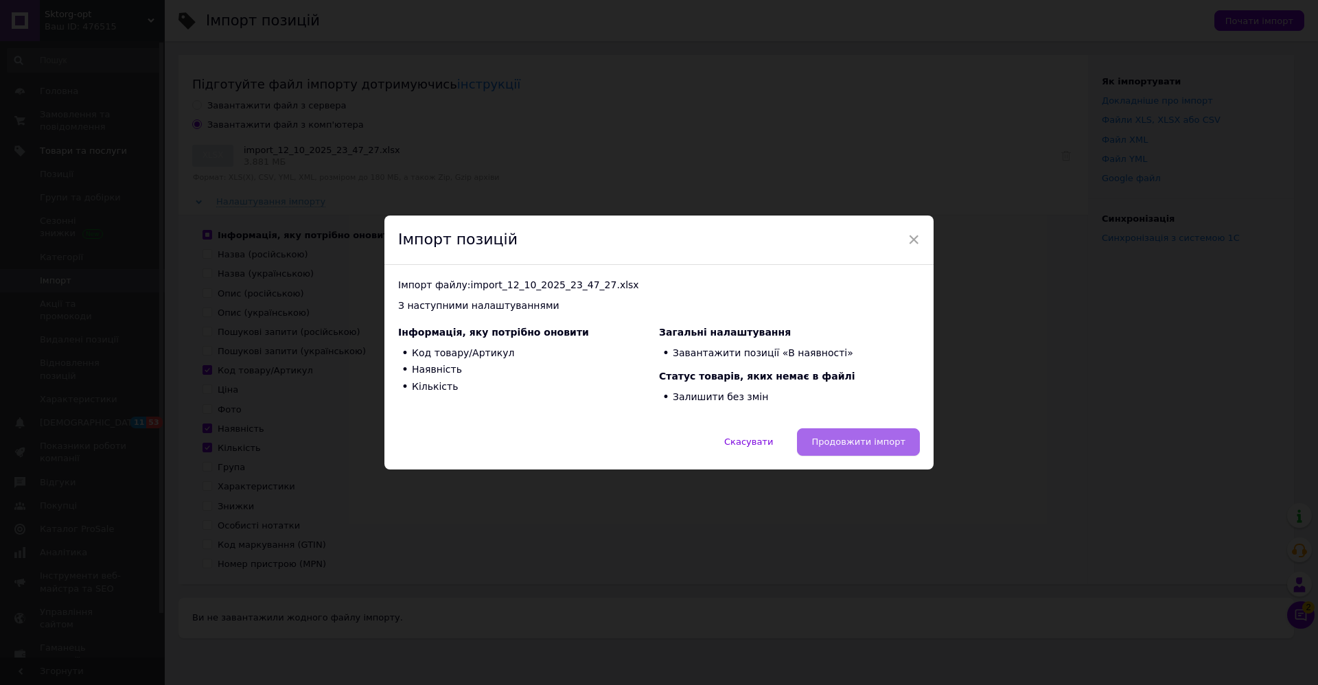
click at [845, 443] on span "Продовжити імпорт" at bounding box center [858, 442] width 94 height 10
